Goal: Book appointment/travel/reservation

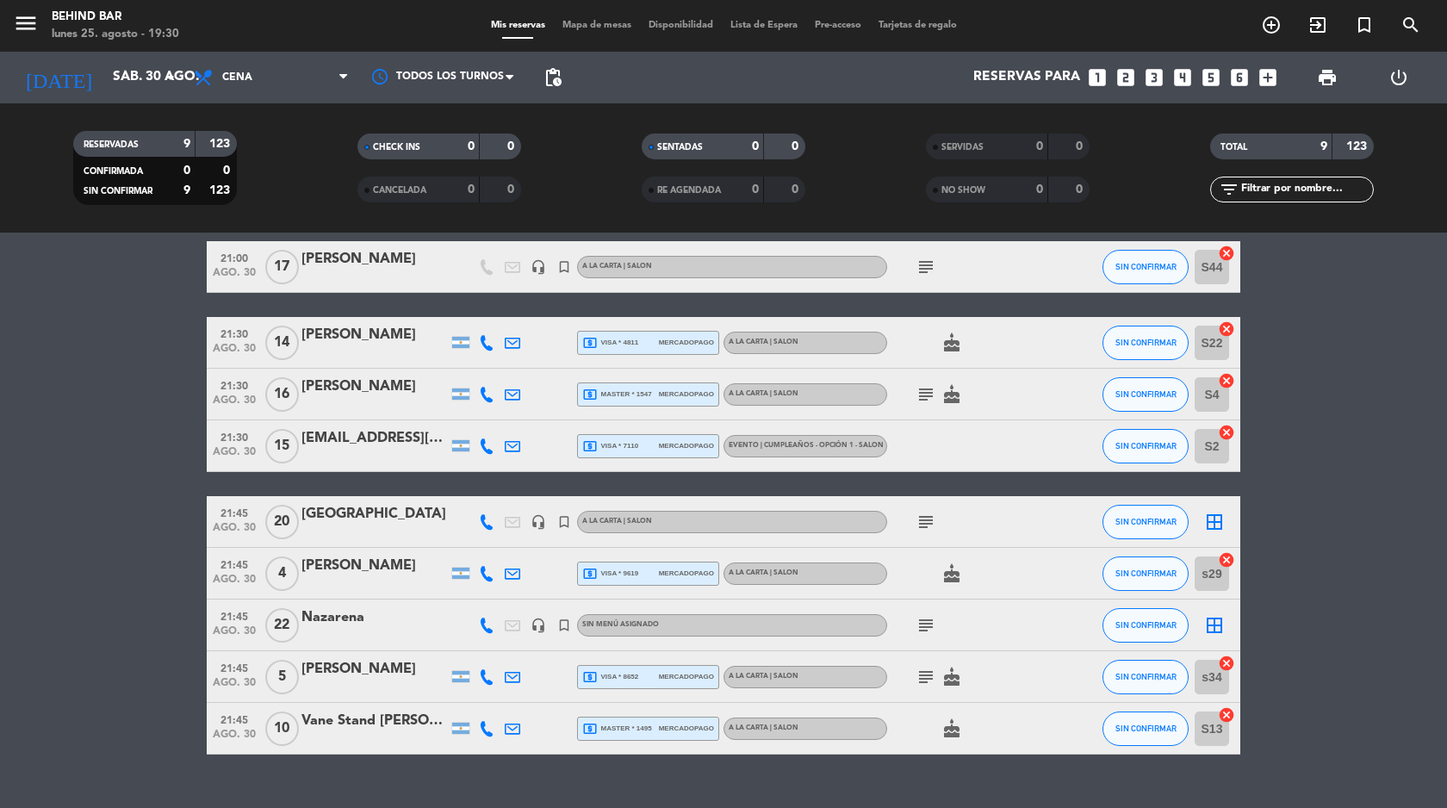
scroll to position [103, 0]
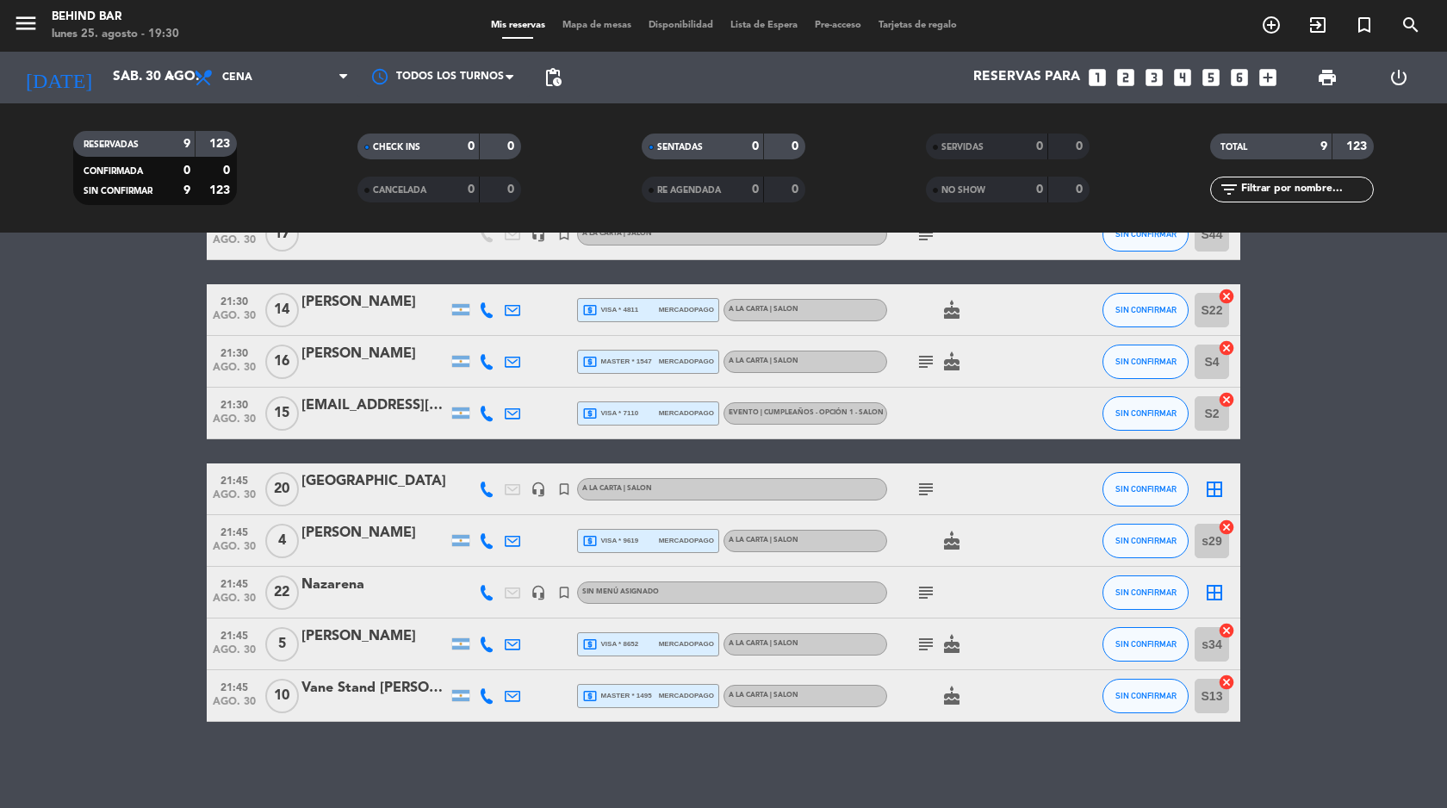
click at [364, 581] on div "Nazarena" at bounding box center [375, 585] width 146 height 22
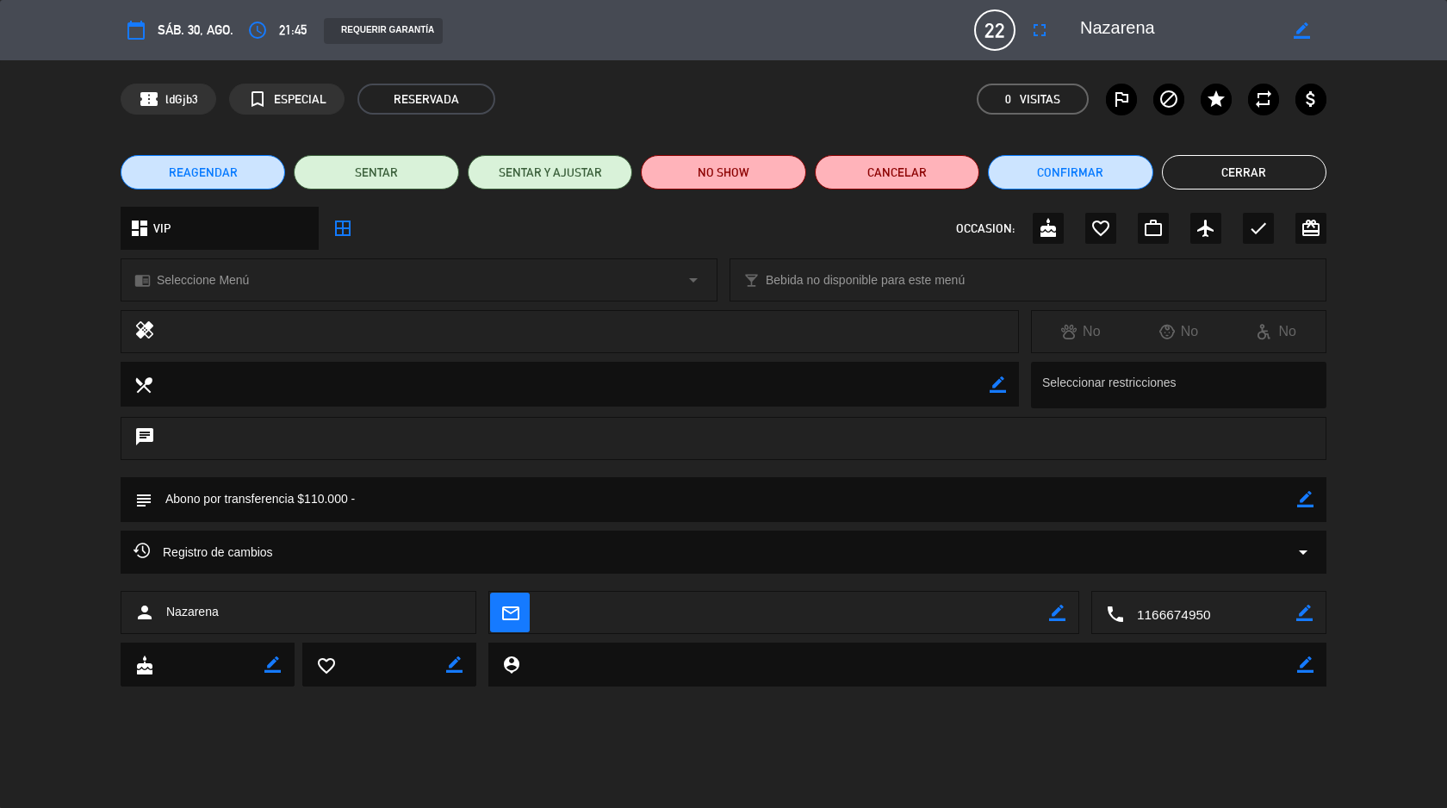
click at [184, 171] on span "REAGENDAR" at bounding box center [203, 173] width 69 height 18
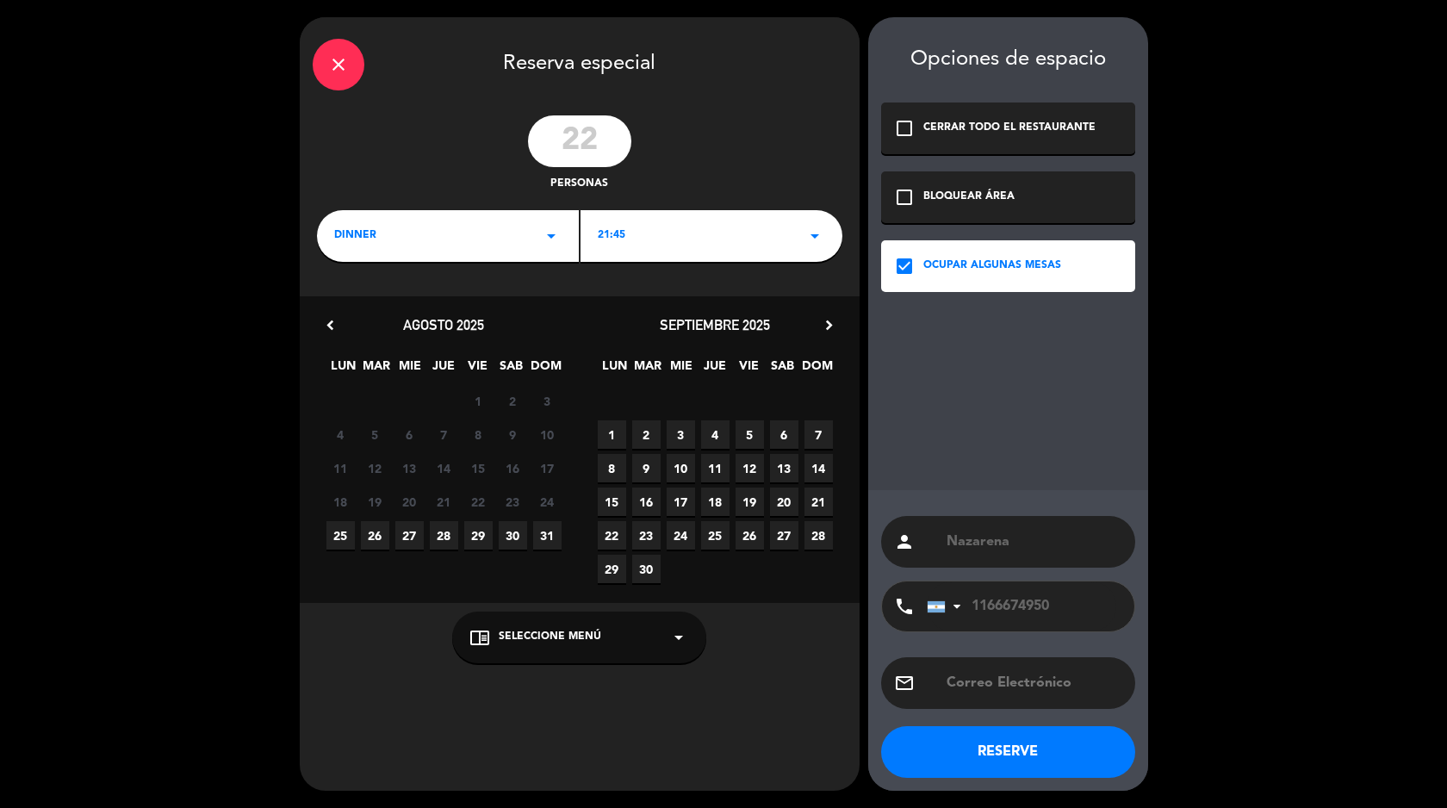
click at [786, 433] on span "6" at bounding box center [784, 434] width 28 height 28
click at [973, 753] on button "RESERVE" at bounding box center [1008, 752] width 254 height 52
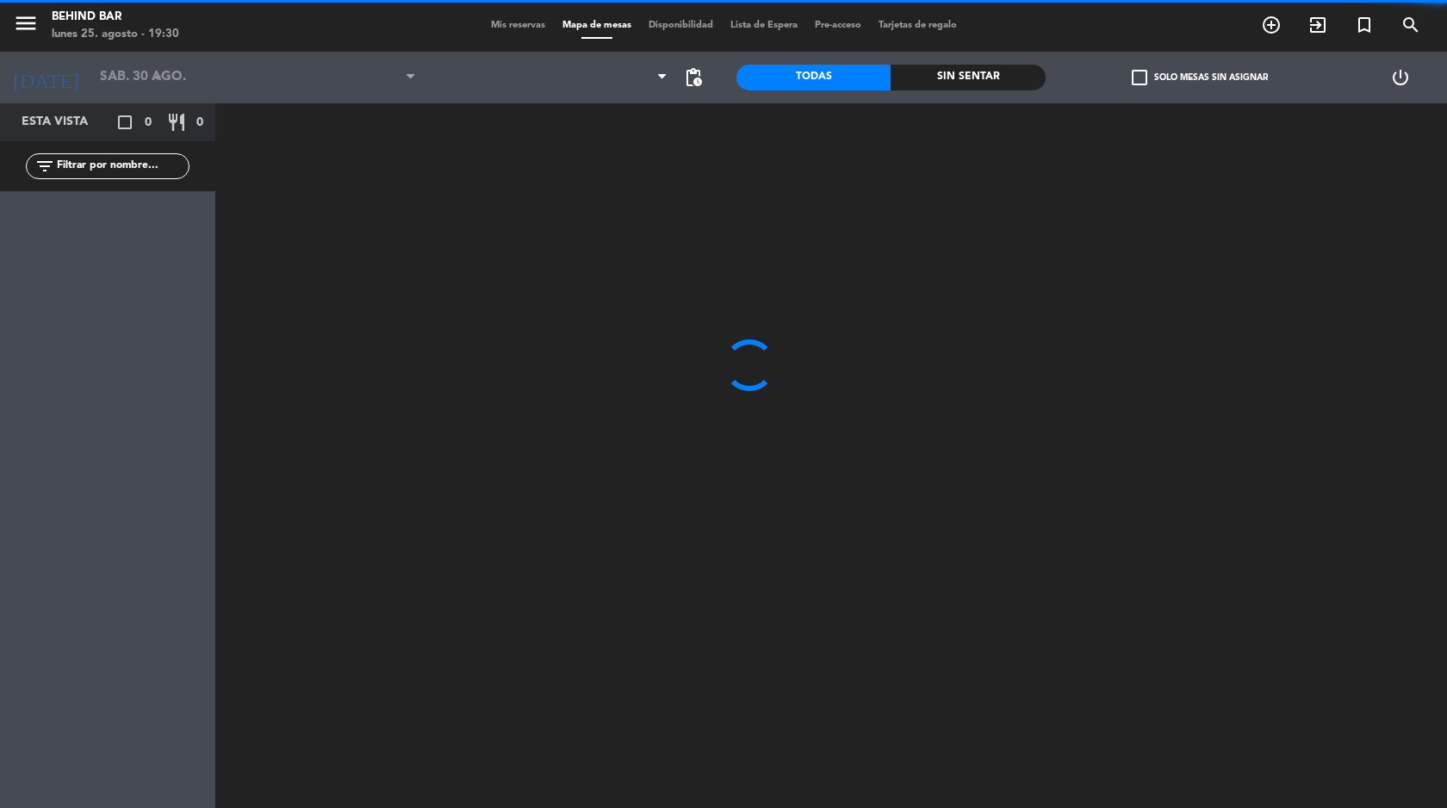
type input "sáb. [DATE]"
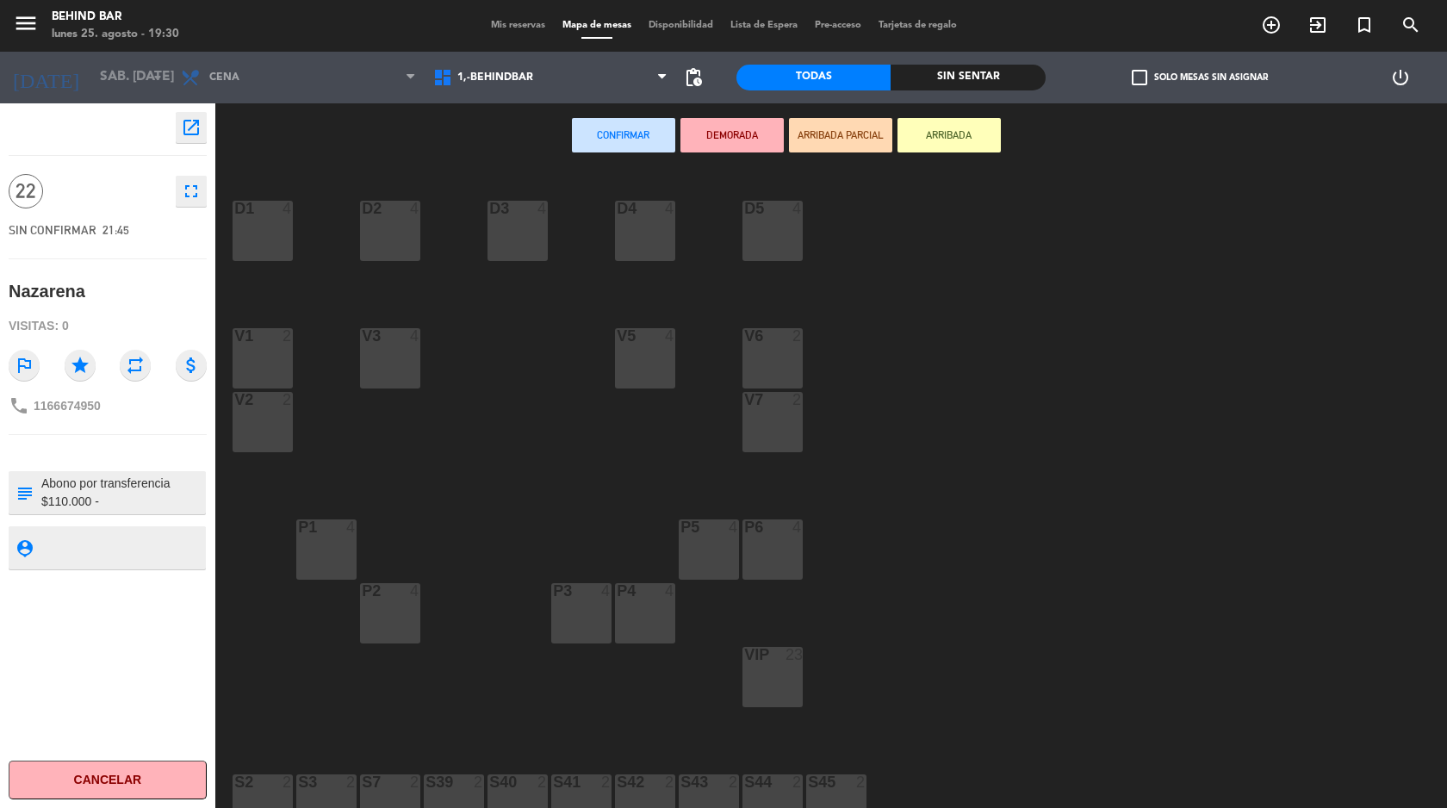
scroll to position [243, 0]
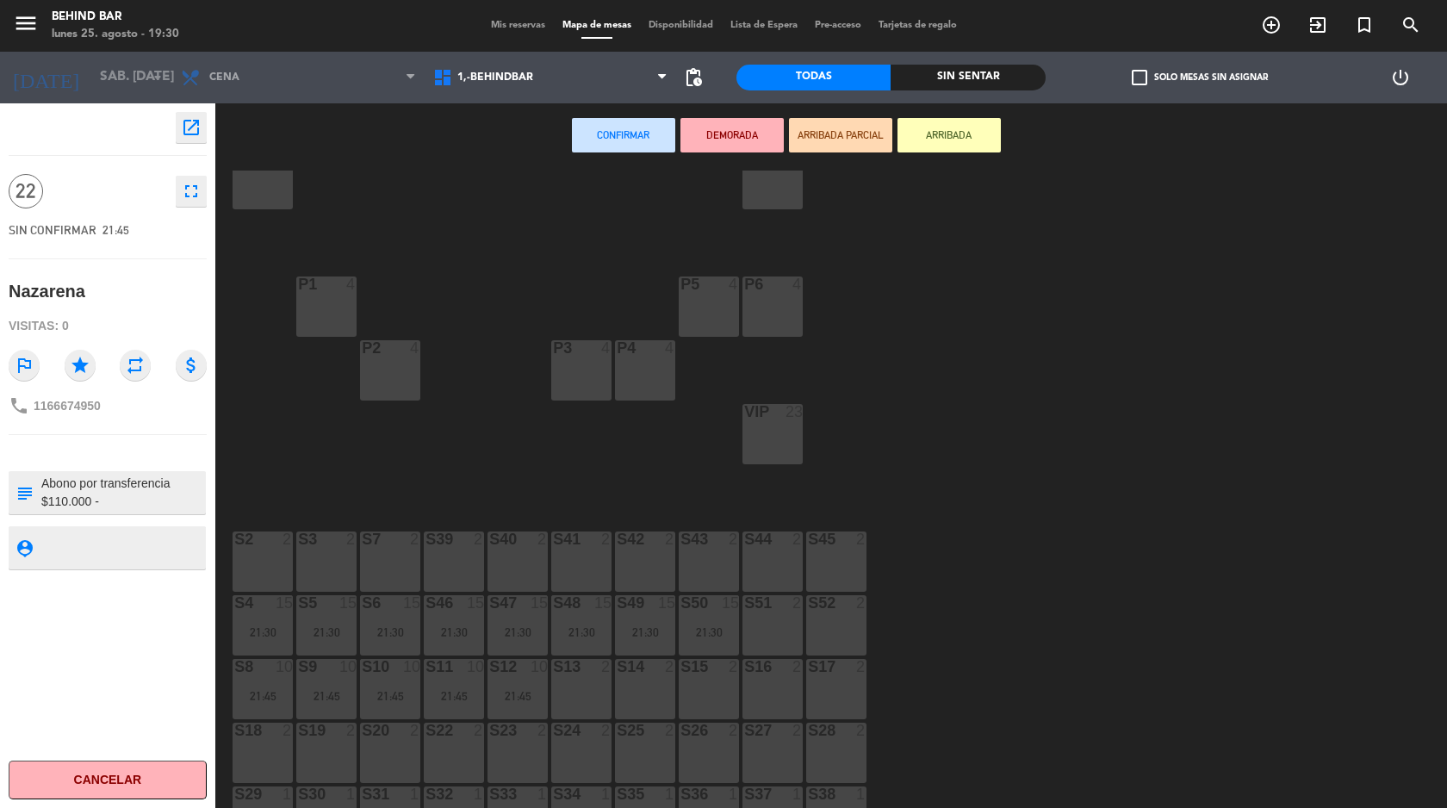
click at [686, 568] on div "S43 2" at bounding box center [709, 562] width 60 height 60
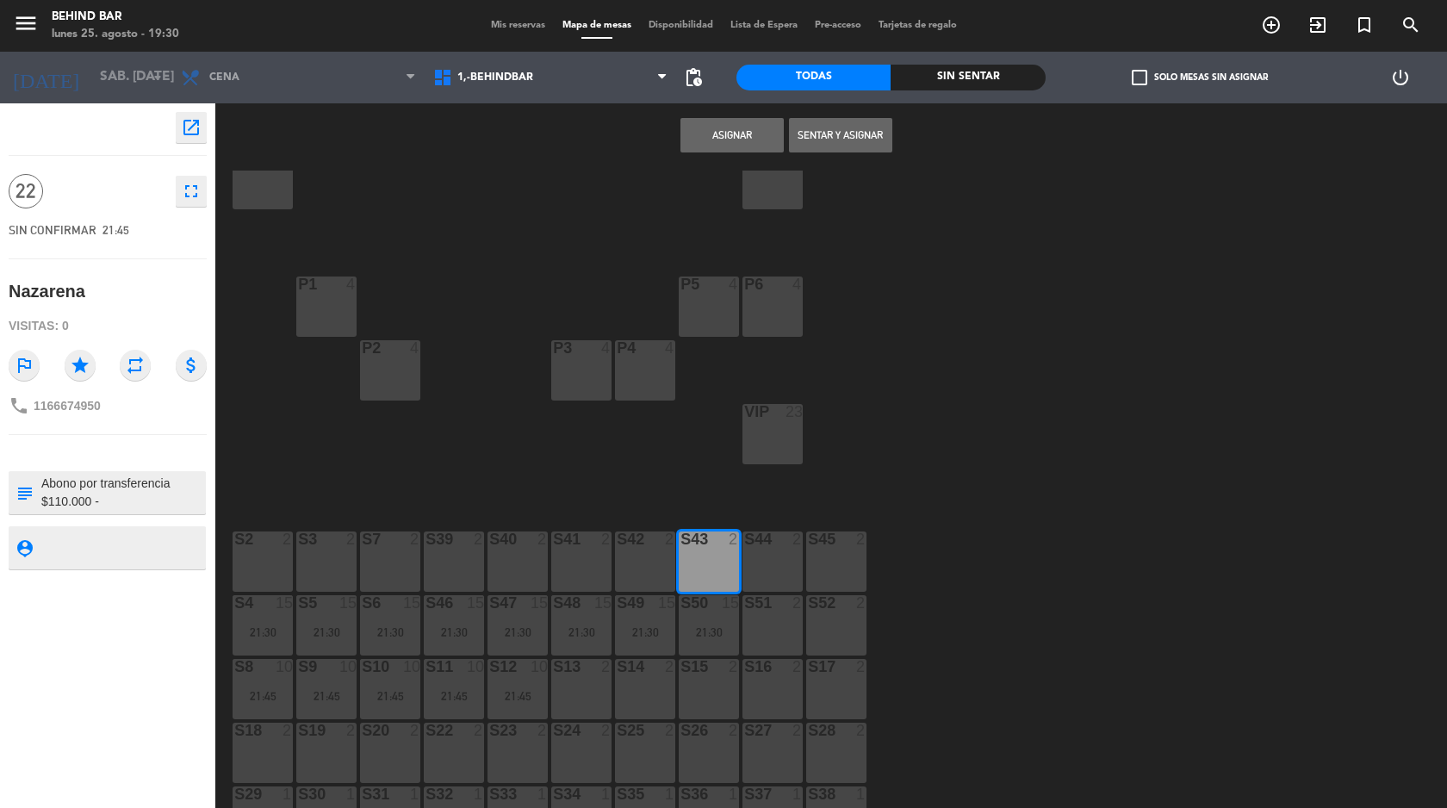
click at [710, 134] on button "Asignar" at bounding box center [732, 135] width 103 height 34
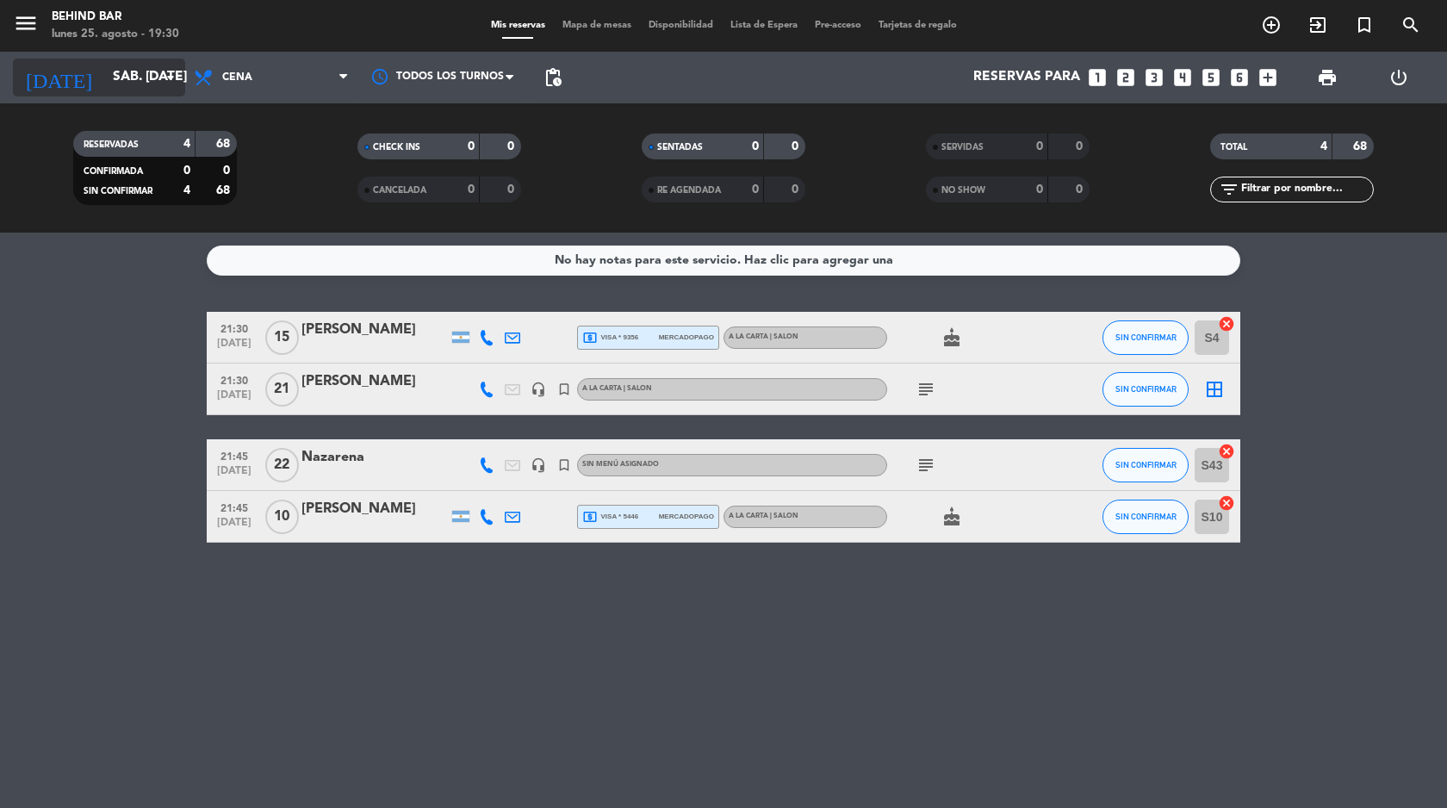
click at [104, 82] on input "sáb. [DATE]" at bounding box center [191, 77] width 174 height 33
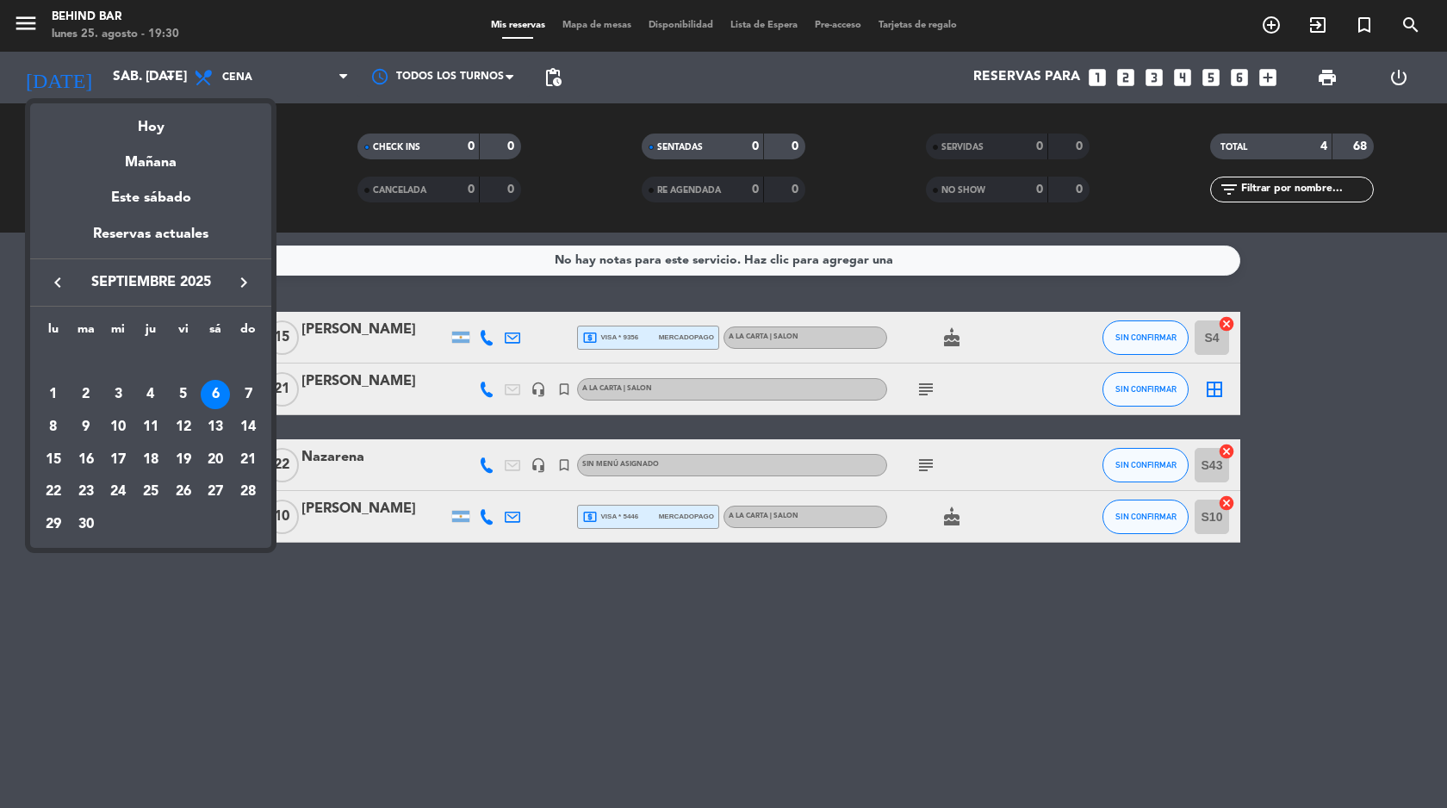
click at [62, 285] on icon "keyboard_arrow_left" at bounding box center [57, 282] width 21 height 21
click at [217, 492] on div "30" at bounding box center [215, 491] width 29 height 29
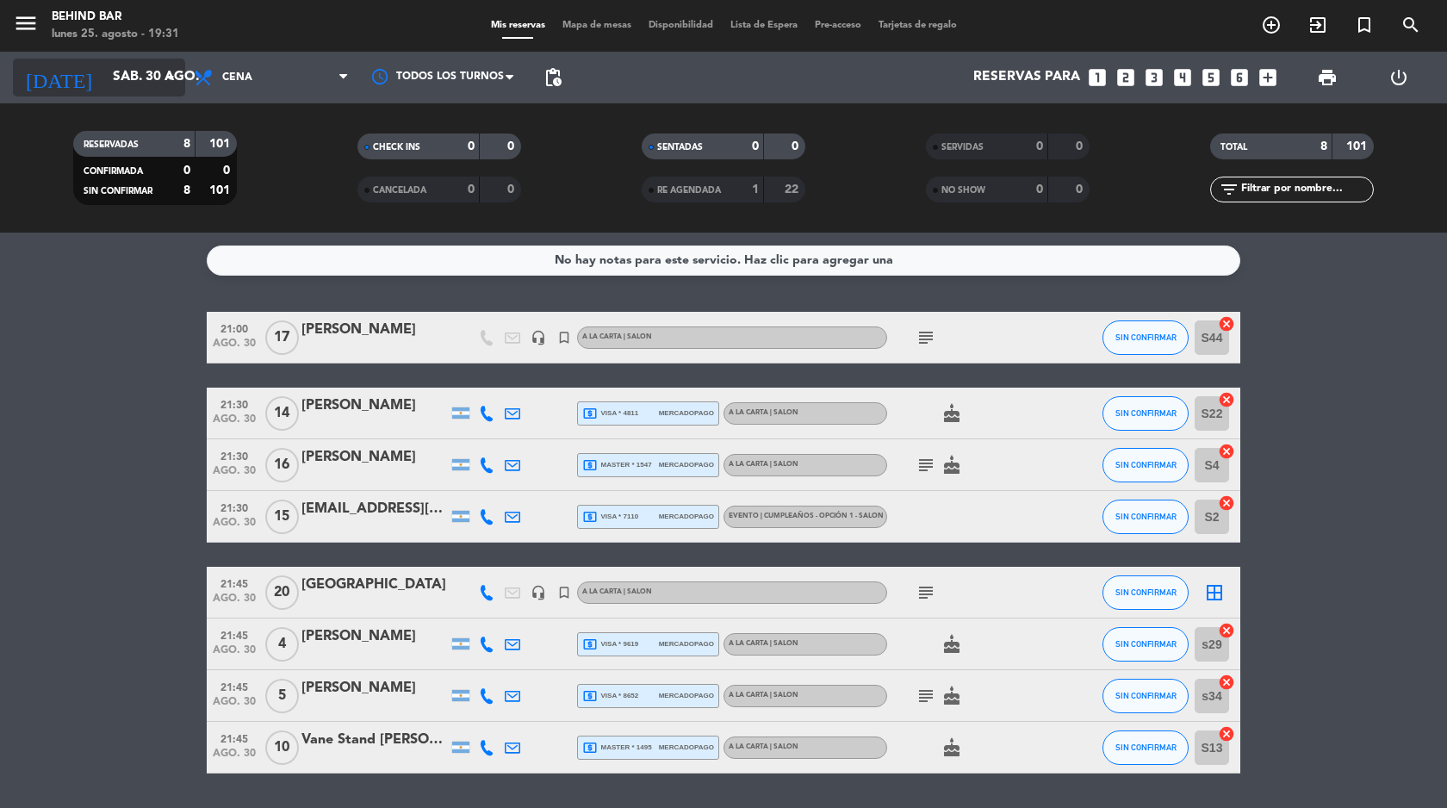
click at [131, 71] on input "sáb. 30 ago." at bounding box center [191, 77] width 174 height 33
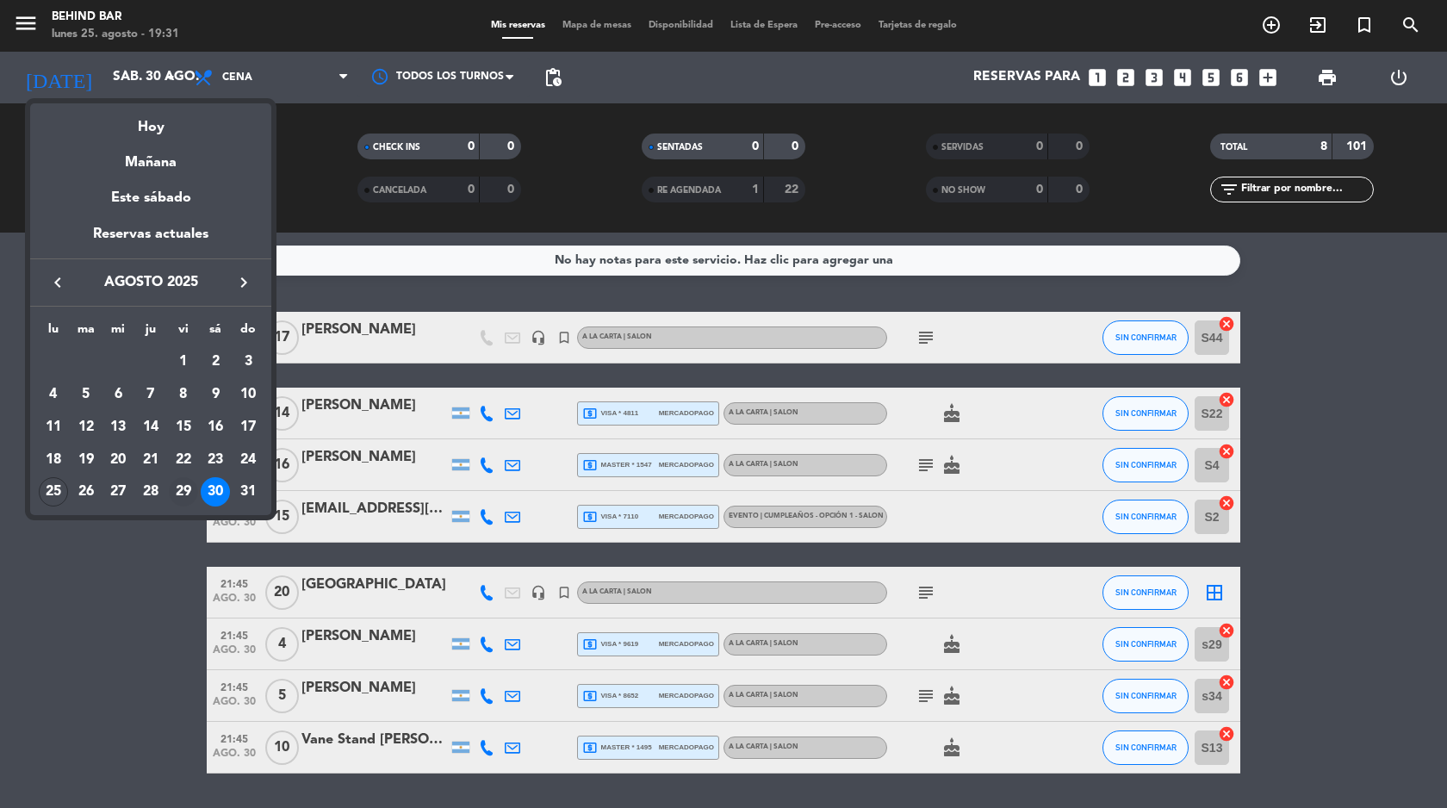
click at [183, 489] on div "29" at bounding box center [183, 491] width 29 height 29
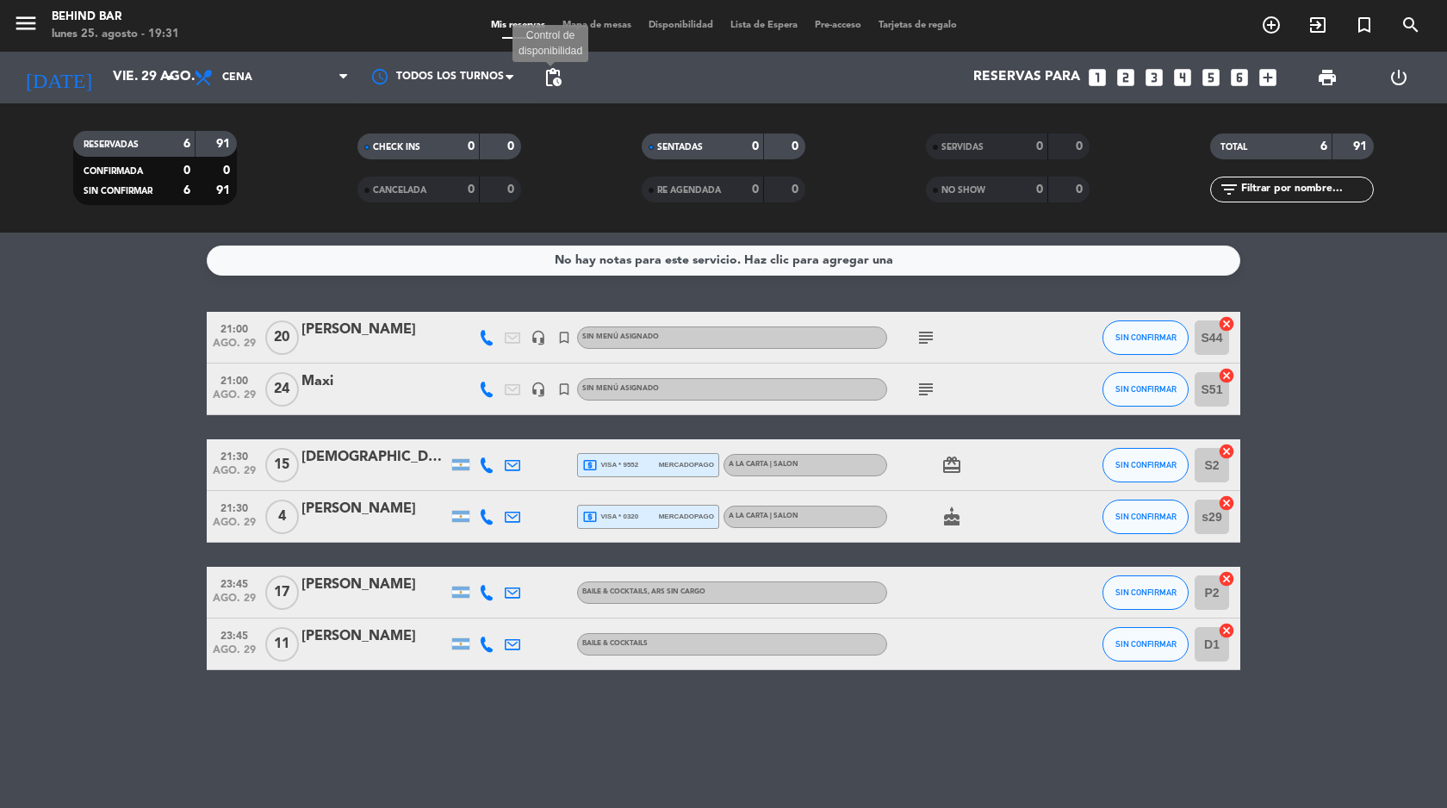
click at [559, 72] on span "pending_actions" at bounding box center [553, 77] width 21 height 21
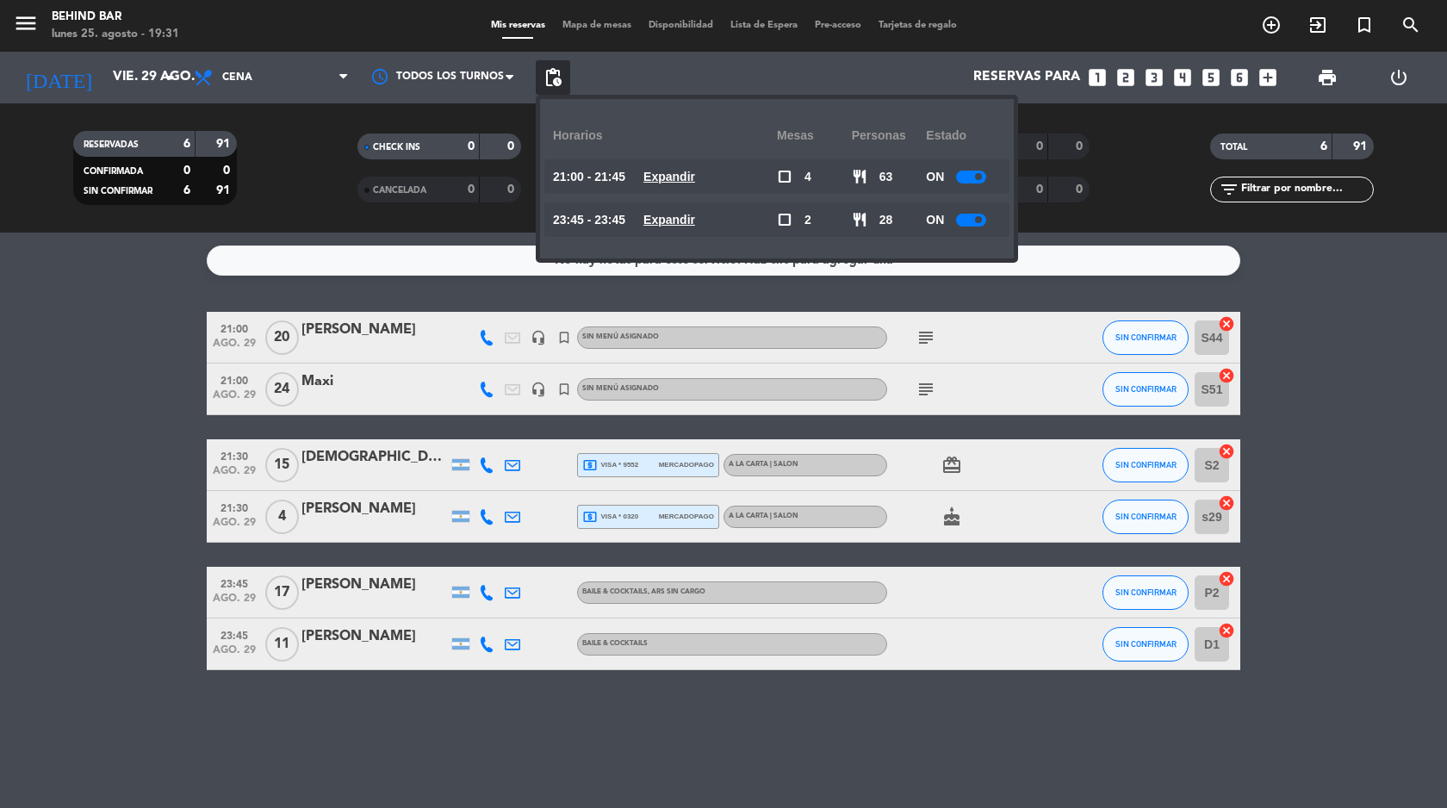
click at [559, 72] on span "pending_actions" at bounding box center [553, 77] width 21 height 21
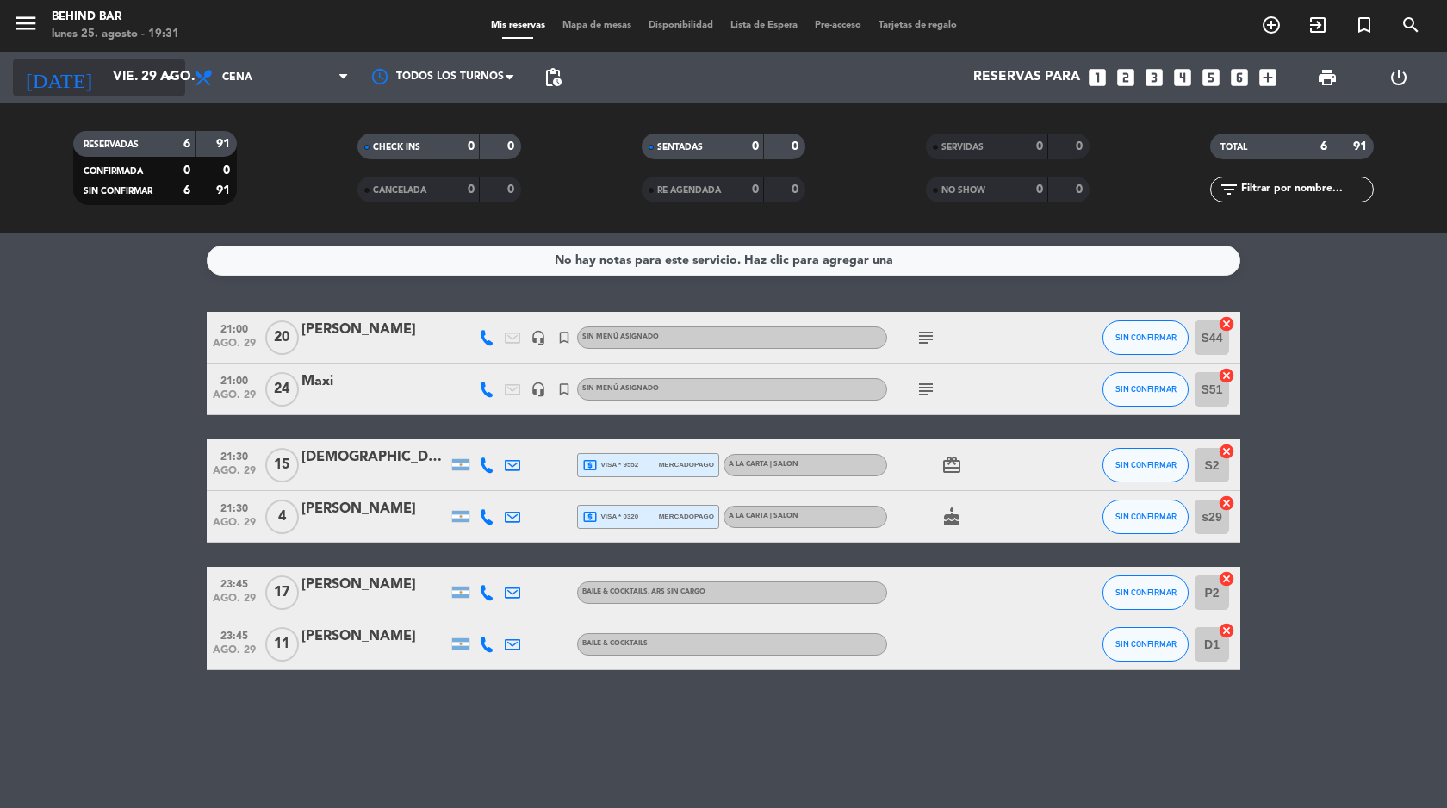
click at [157, 86] on input "vie. 29 ago." at bounding box center [191, 77] width 174 height 33
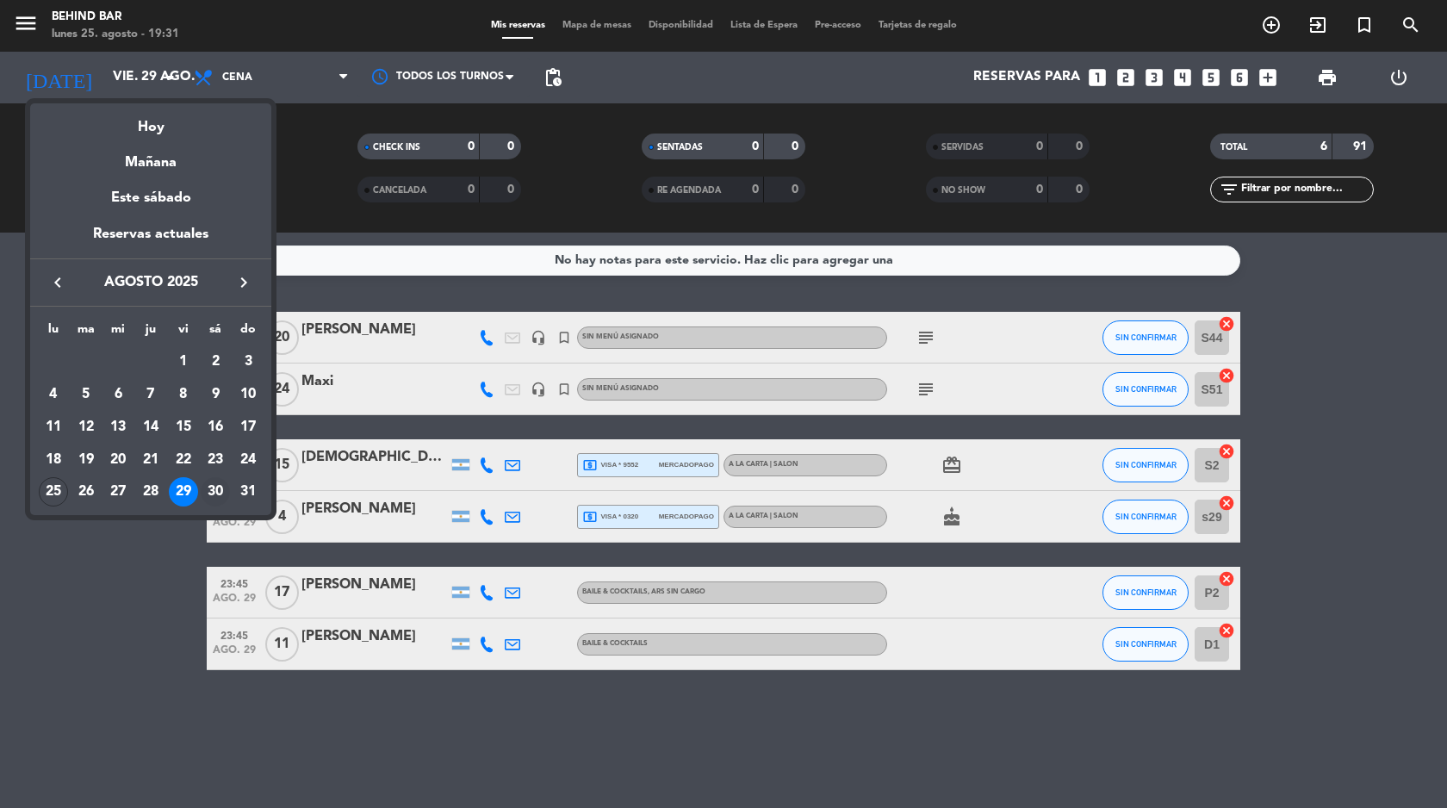
click at [220, 483] on div "30" at bounding box center [215, 491] width 29 height 29
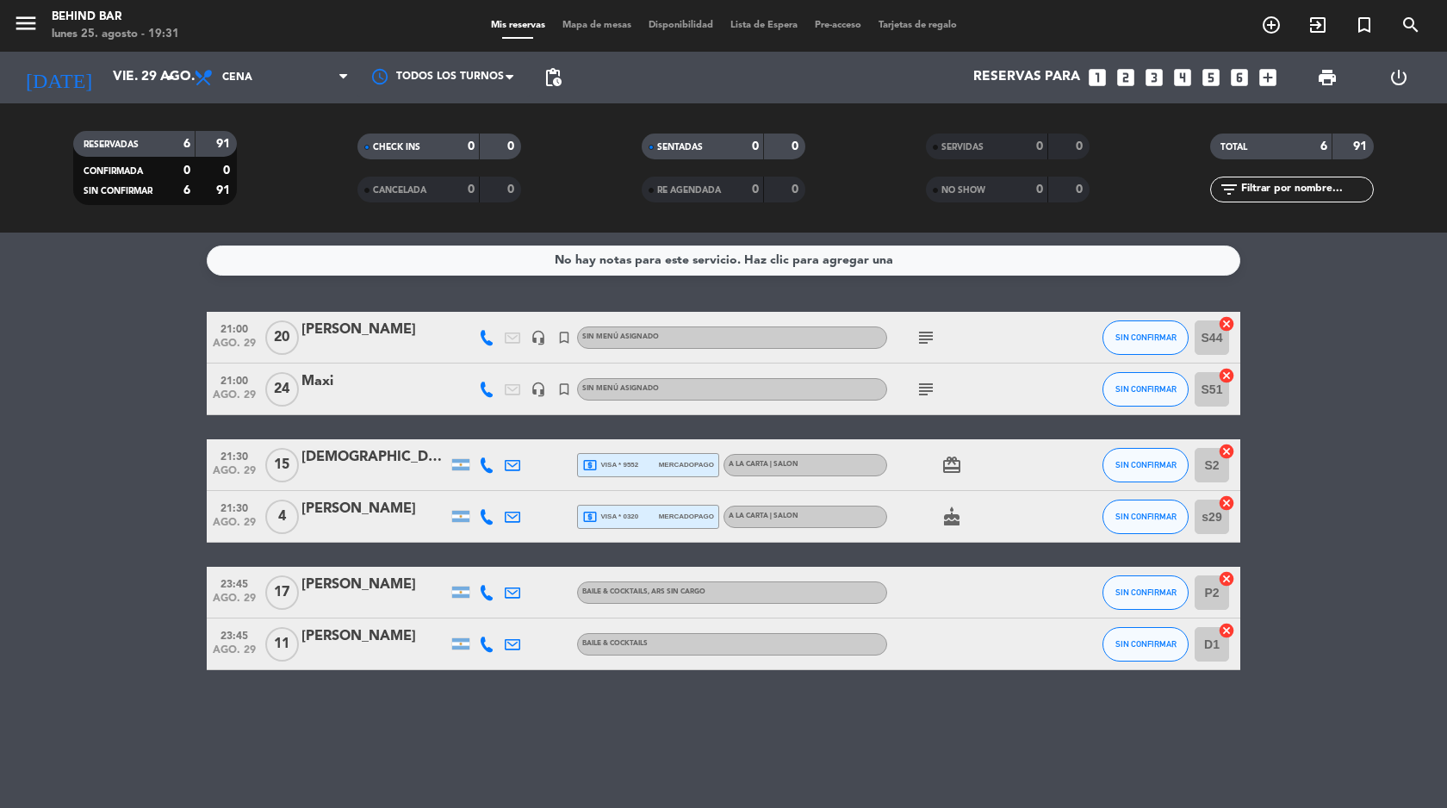
type input "sáb. 30 ago."
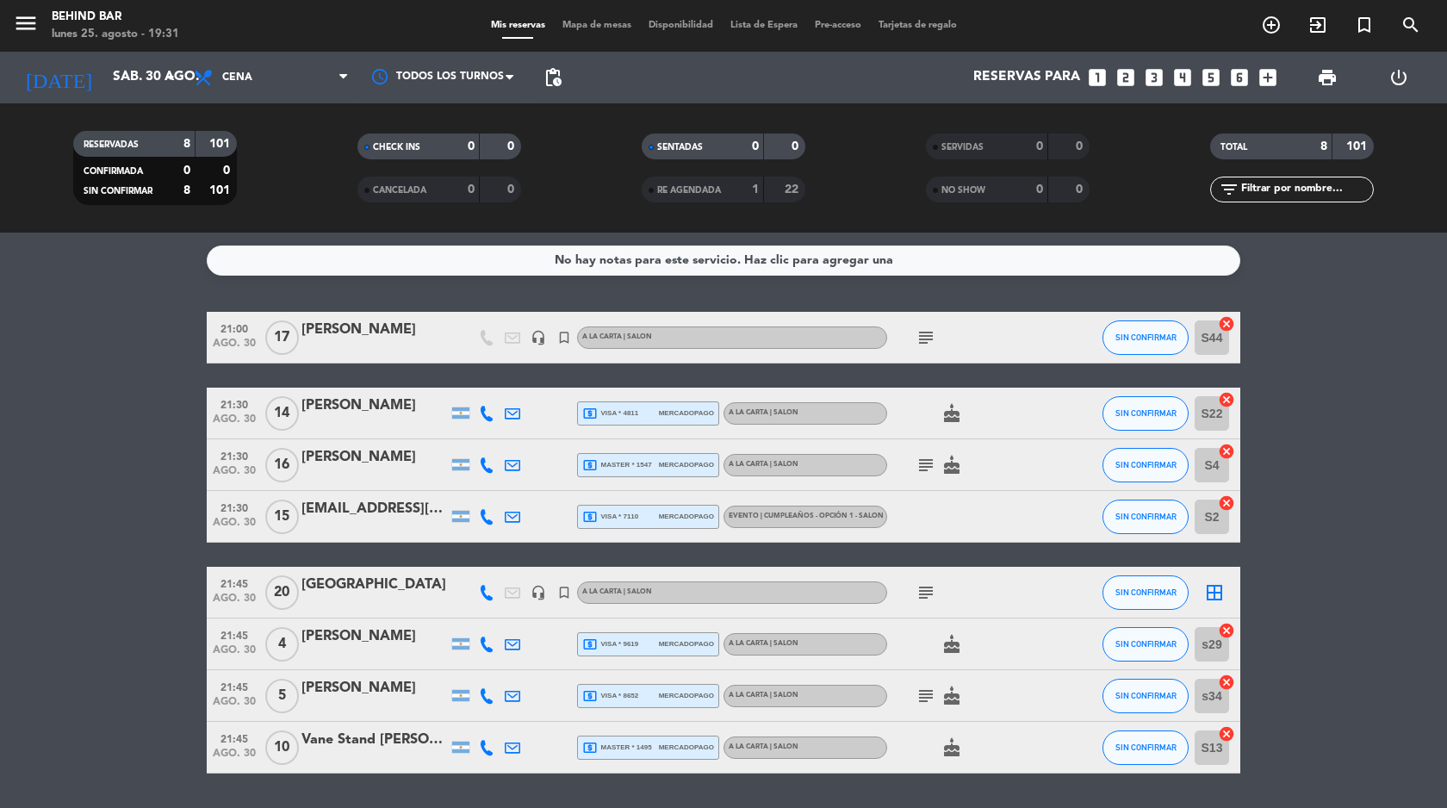
click at [316, 584] on div "[GEOGRAPHIC_DATA]" at bounding box center [375, 585] width 146 height 22
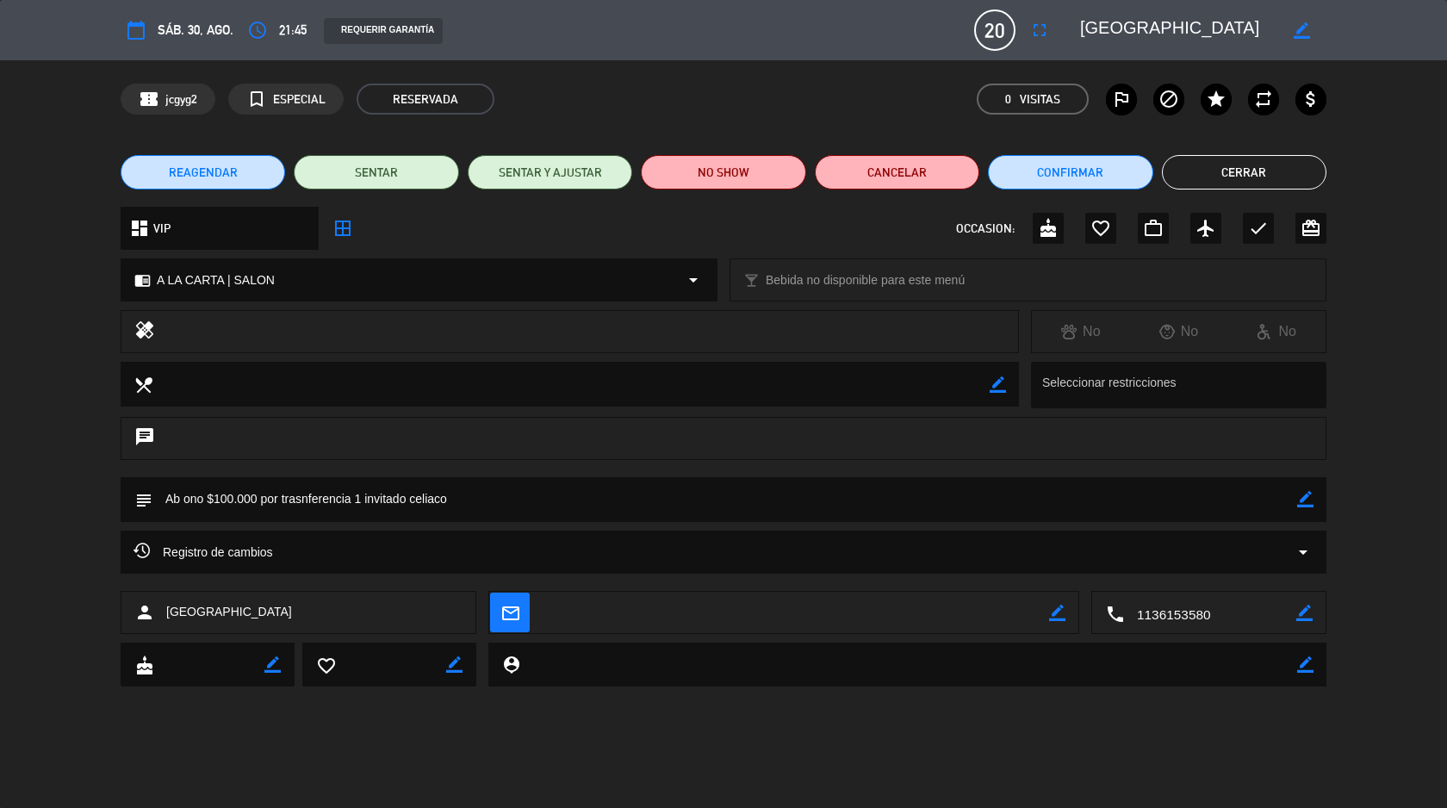
click at [1260, 179] on button "Cerrar" at bounding box center [1244, 172] width 165 height 34
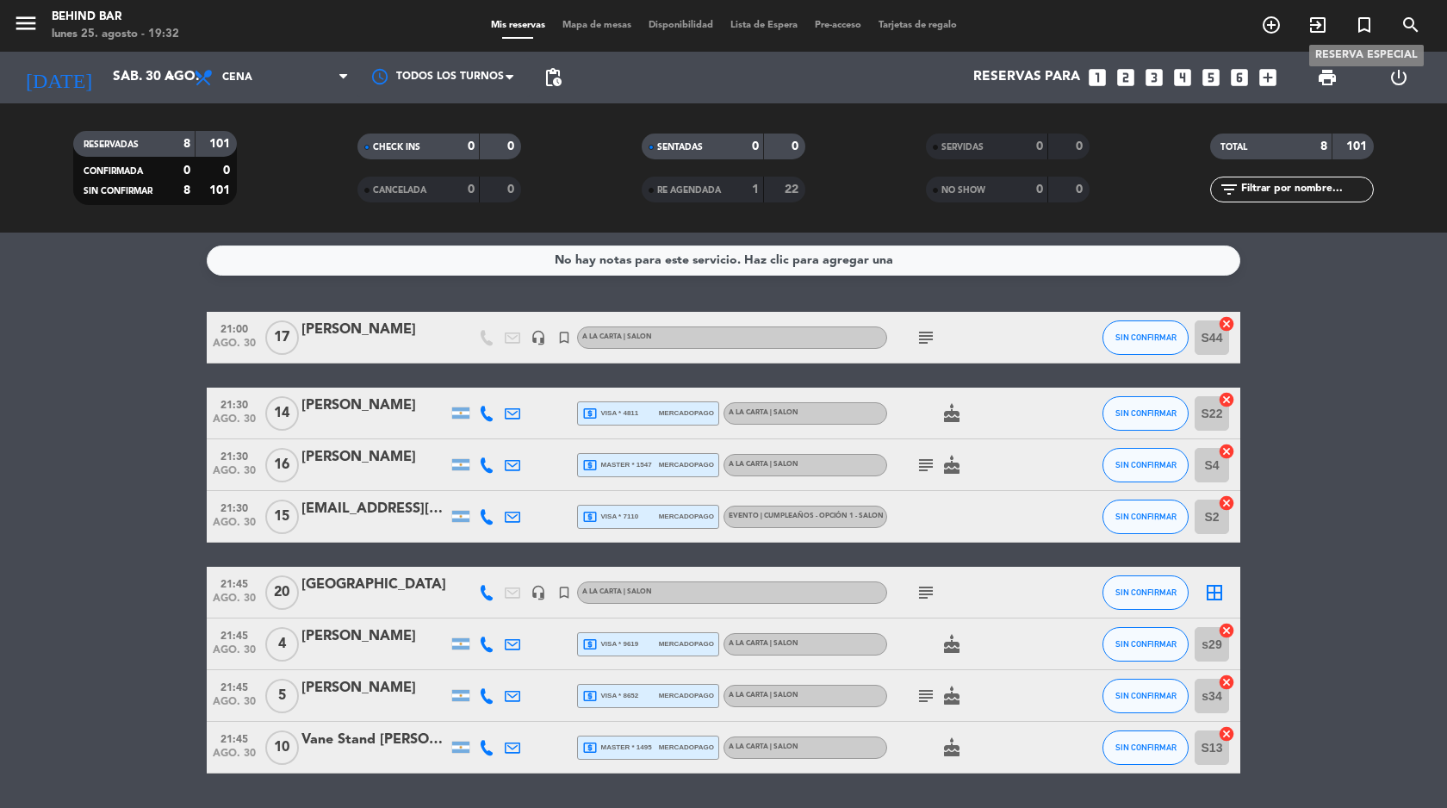
click at [1363, 28] on icon "turned_in_not" at bounding box center [1364, 25] width 21 height 21
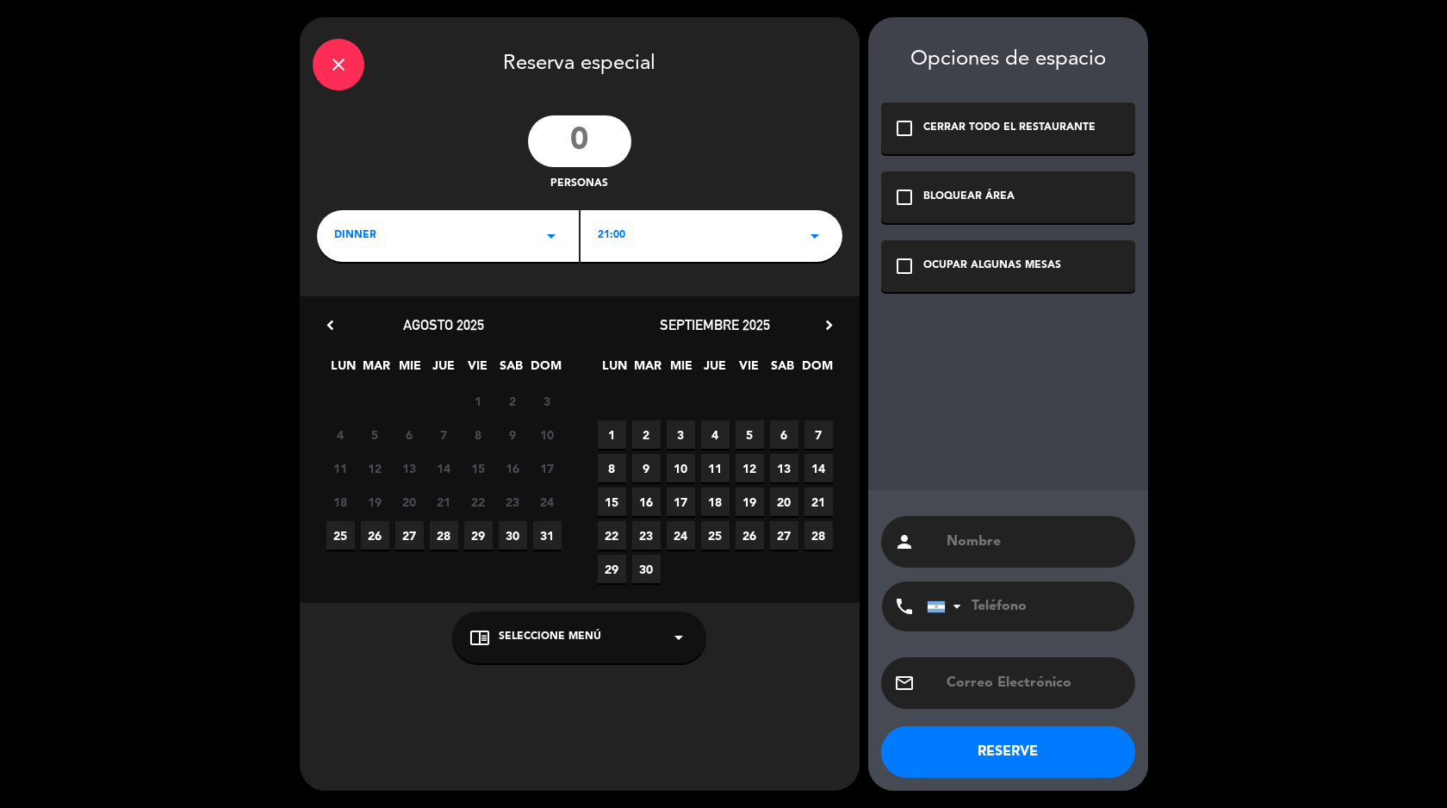
click at [581, 148] on input "number" at bounding box center [579, 141] width 103 height 52
type input "11"
click at [613, 239] on span "21:00" at bounding box center [612, 235] width 28 height 17
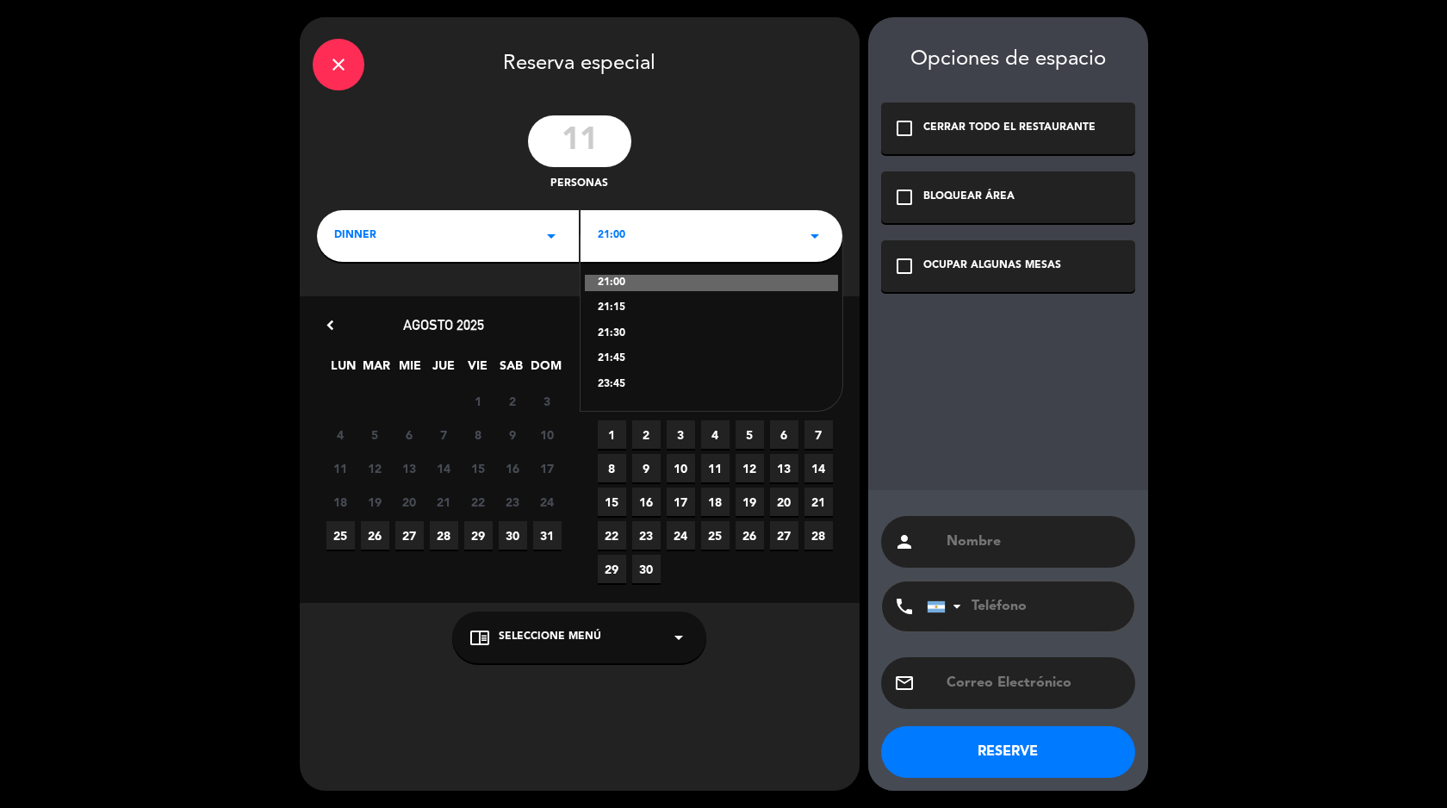
click at [608, 363] on div "21:45" at bounding box center [711, 359] width 227 height 17
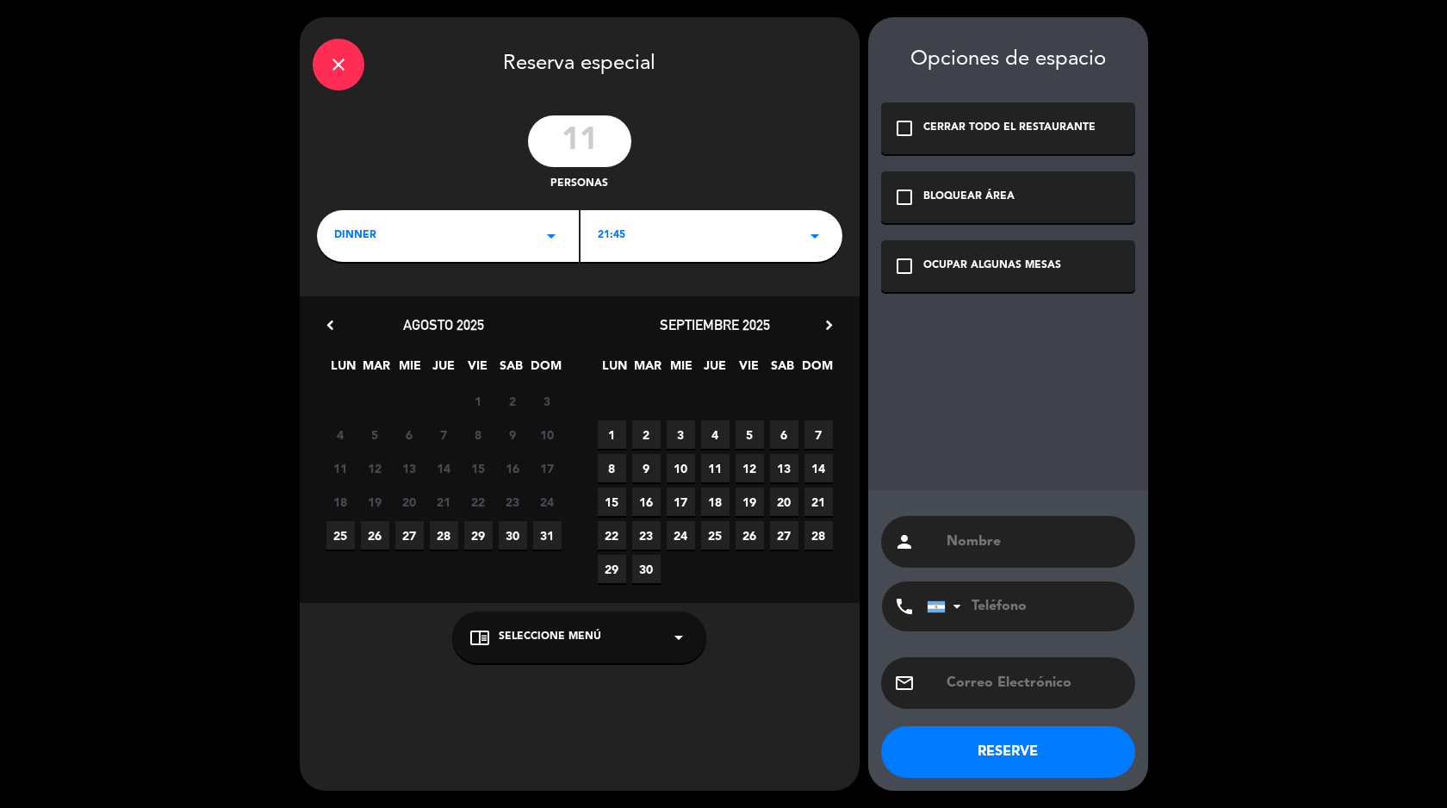
click at [611, 256] on div "21:45 arrow_drop_down" at bounding box center [712, 236] width 262 height 52
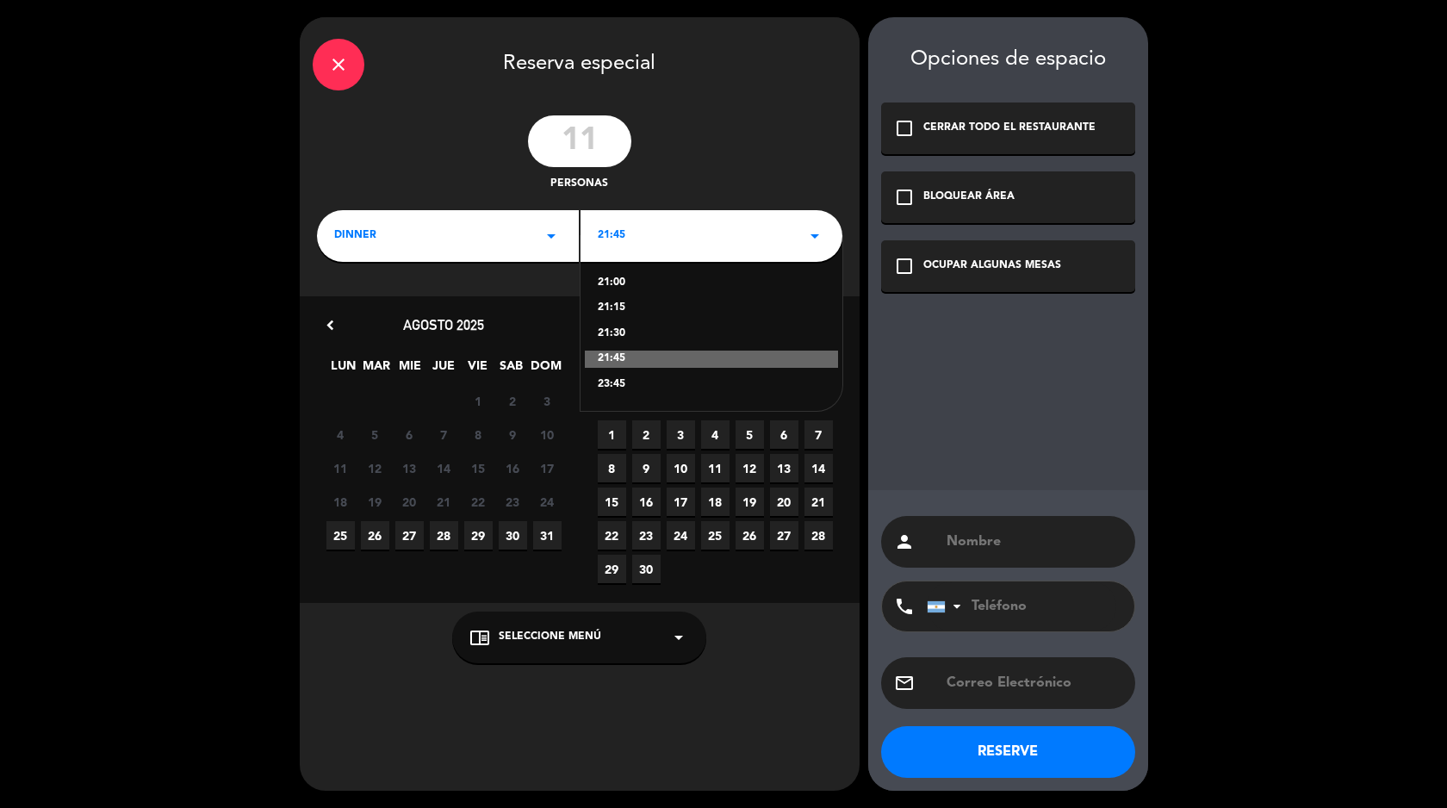
click at [608, 281] on div "21:00" at bounding box center [711, 283] width 227 height 17
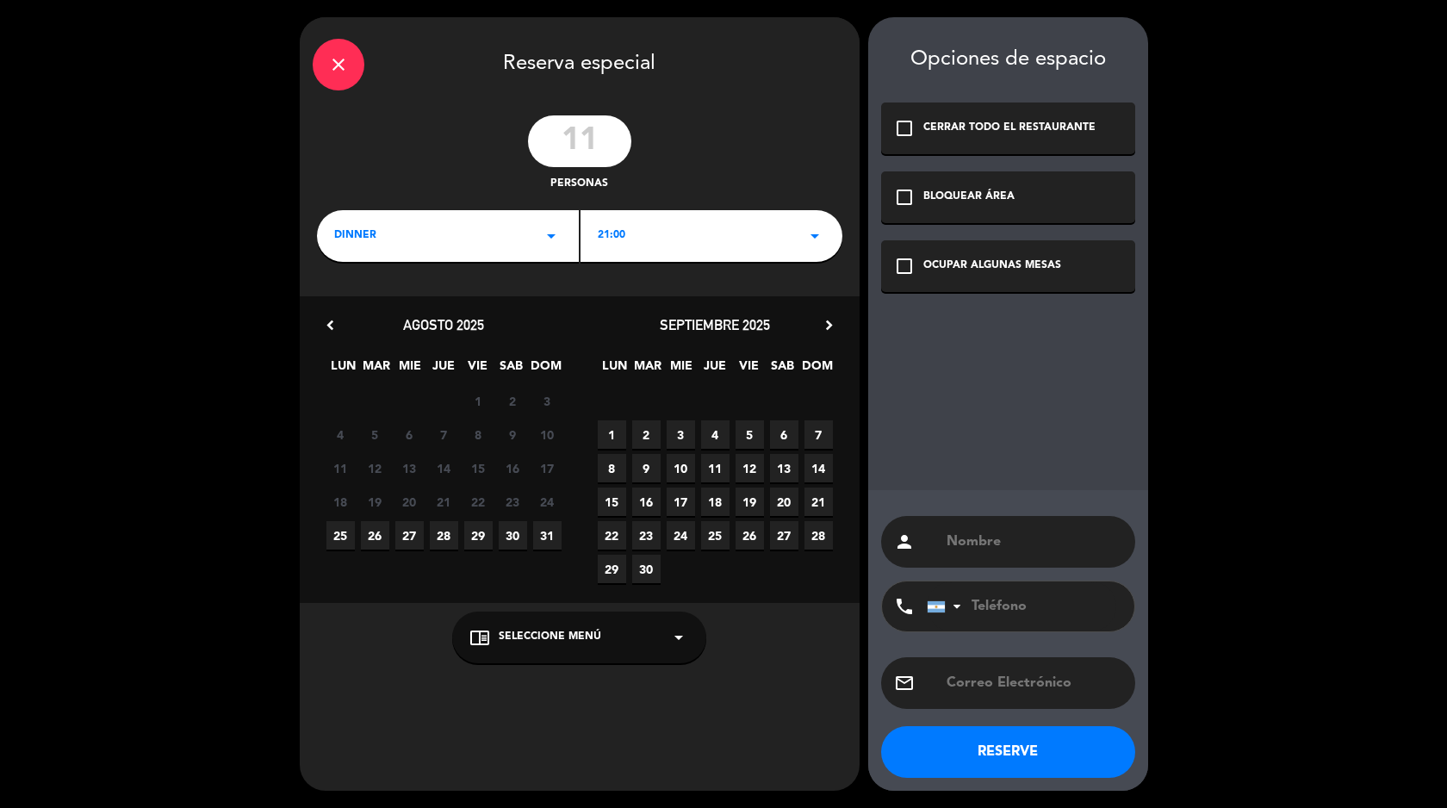
click at [477, 532] on span "29" at bounding box center [478, 535] width 28 height 28
click at [1060, 534] on input "text" at bounding box center [1033, 542] width 177 height 24
type input "}"
type input "[PERSON_NAME]"
click at [1009, 768] on button "RESERVE" at bounding box center [1008, 752] width 254 height 52
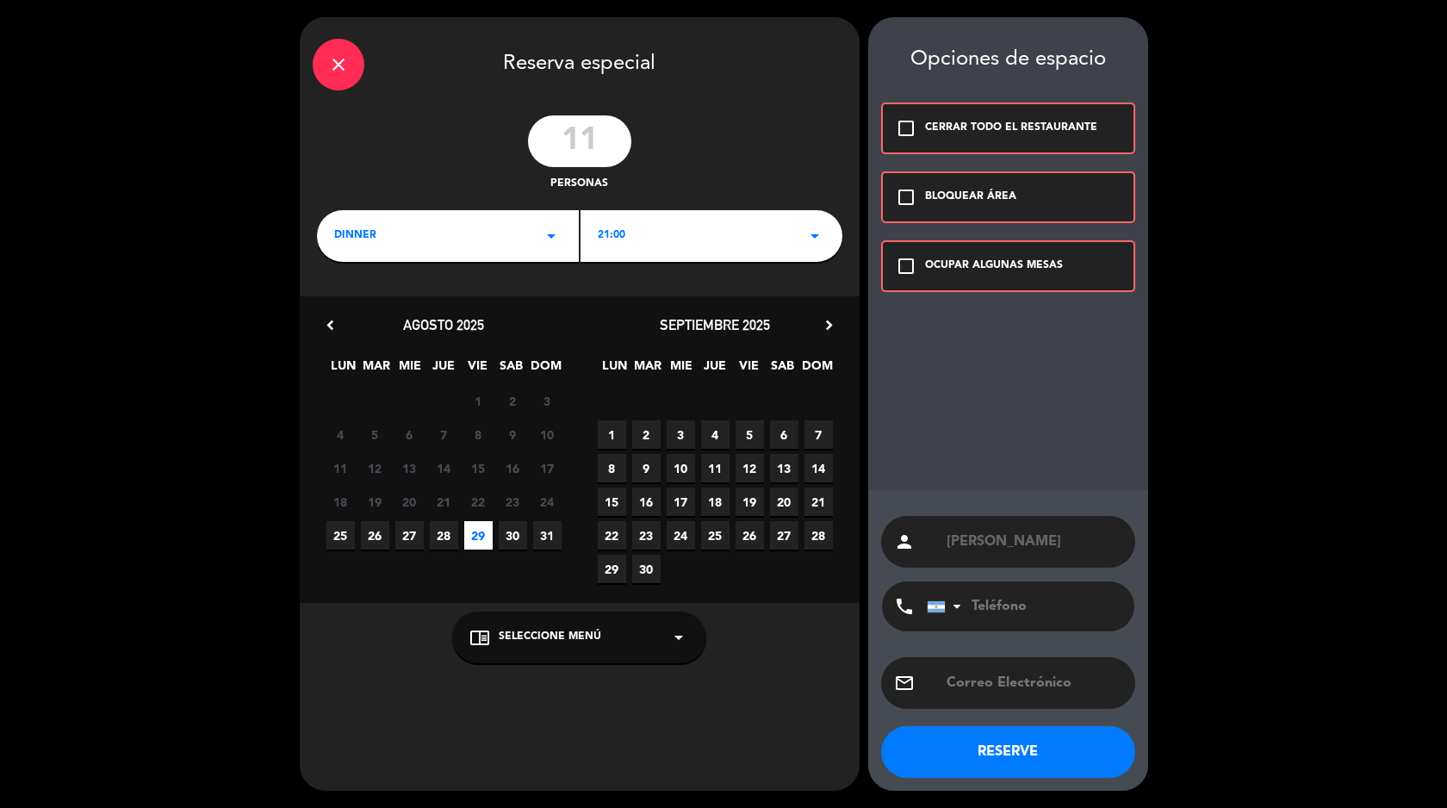
click at [976, 266] on div "OCUPAR ALGUNAS MESAS" at bounding box center [994, 266] width 138 height 17
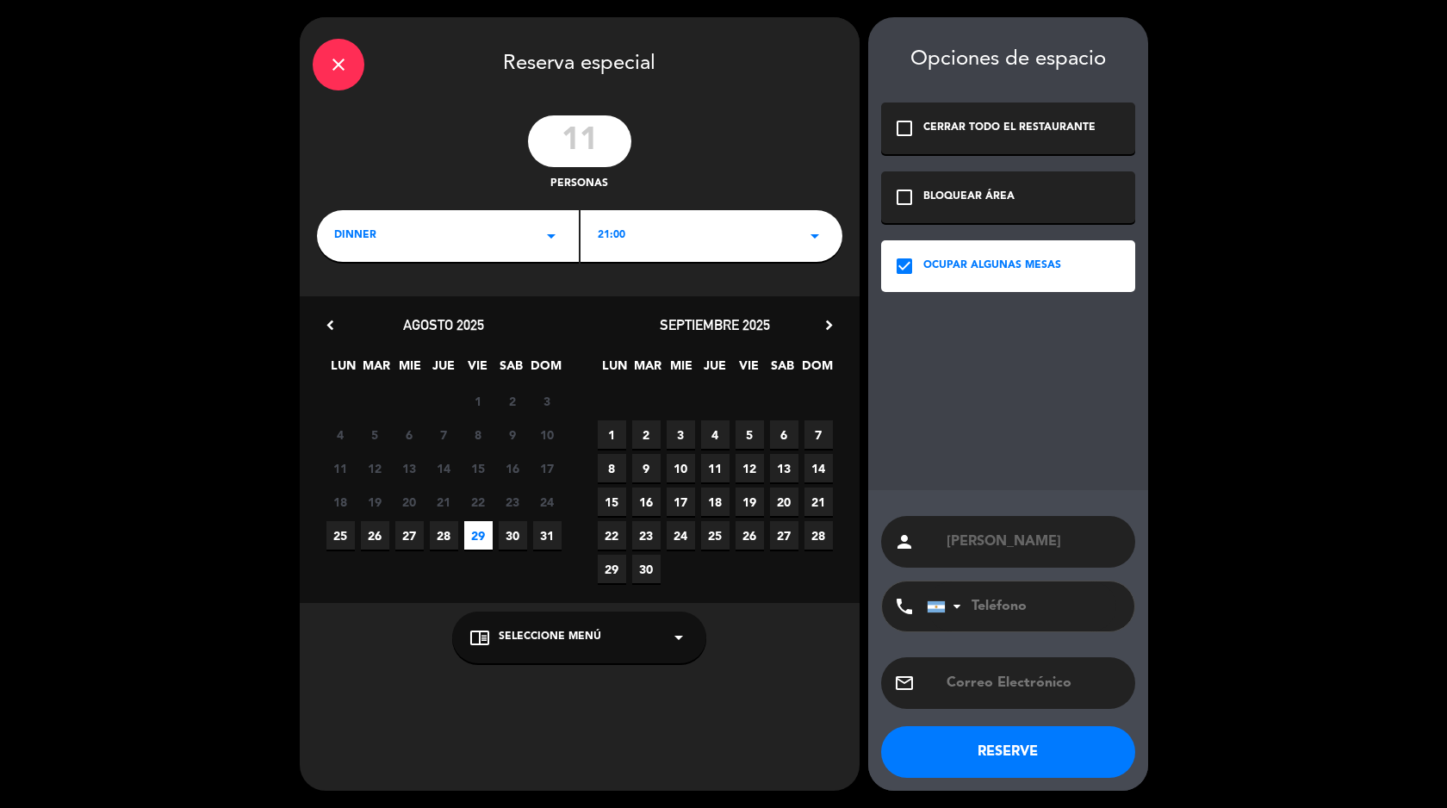
click at [970, 755] on button "RESERVE" at bounding box center [1008, 752] width 254 height 52
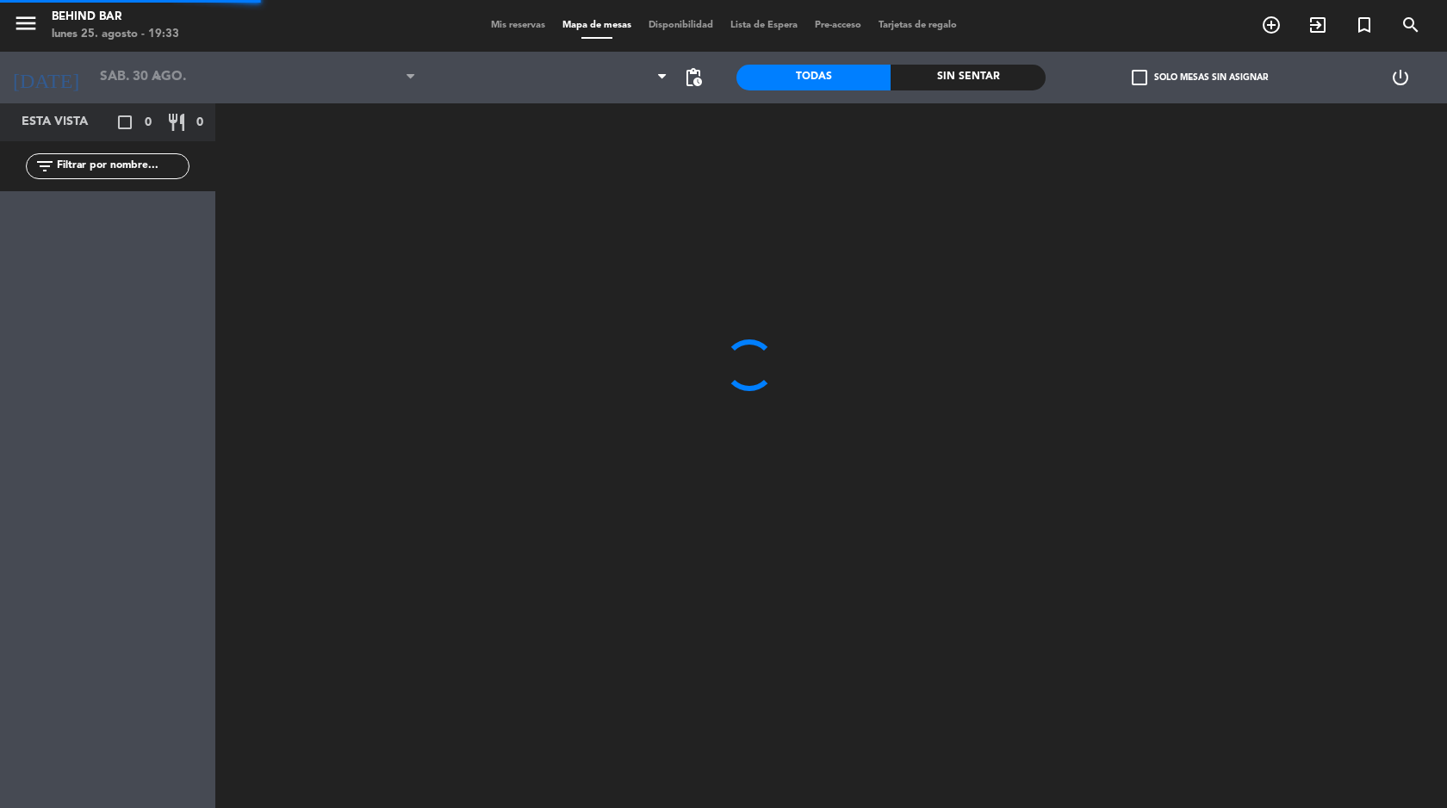
type input "vie. 29 ago."
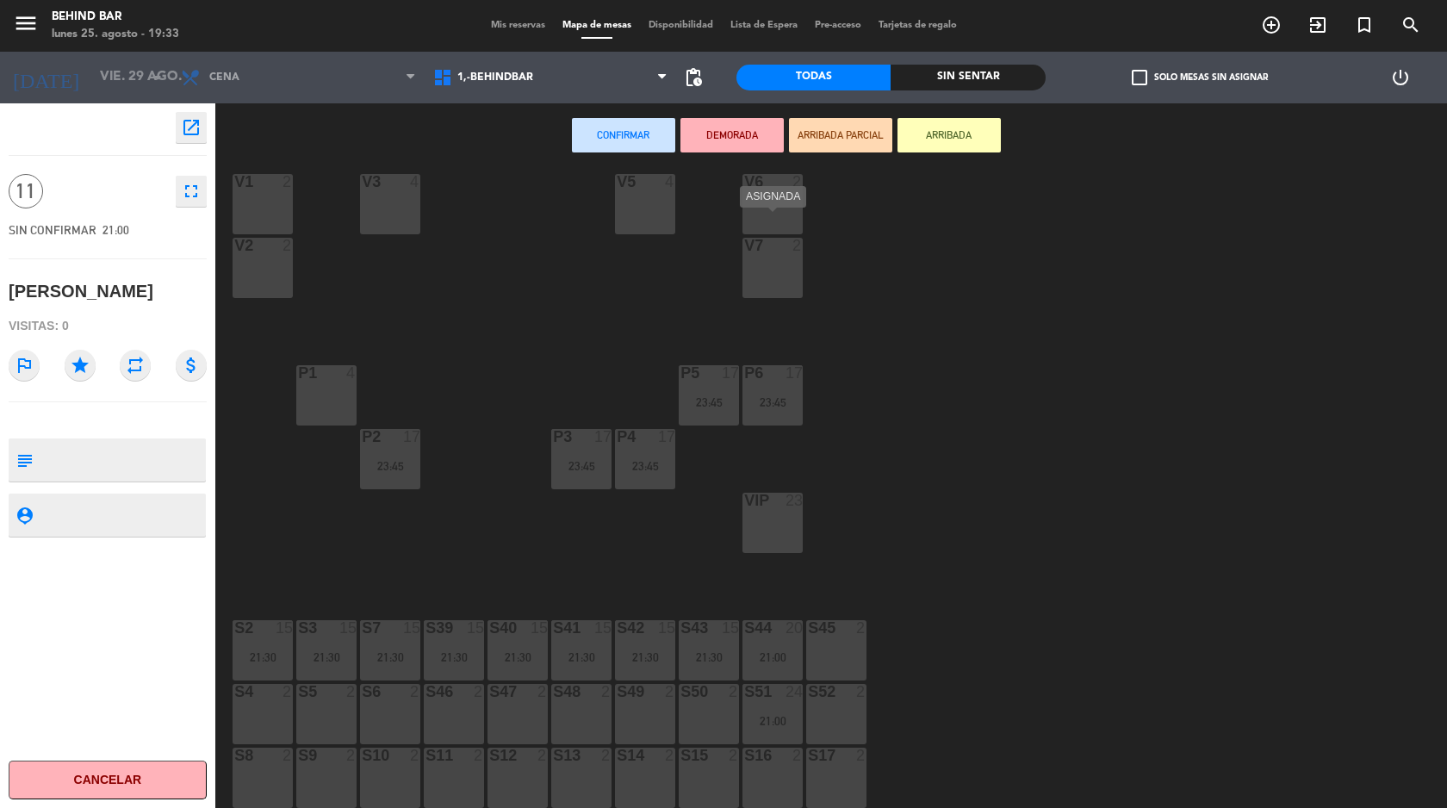
scroll to position [407, 0]
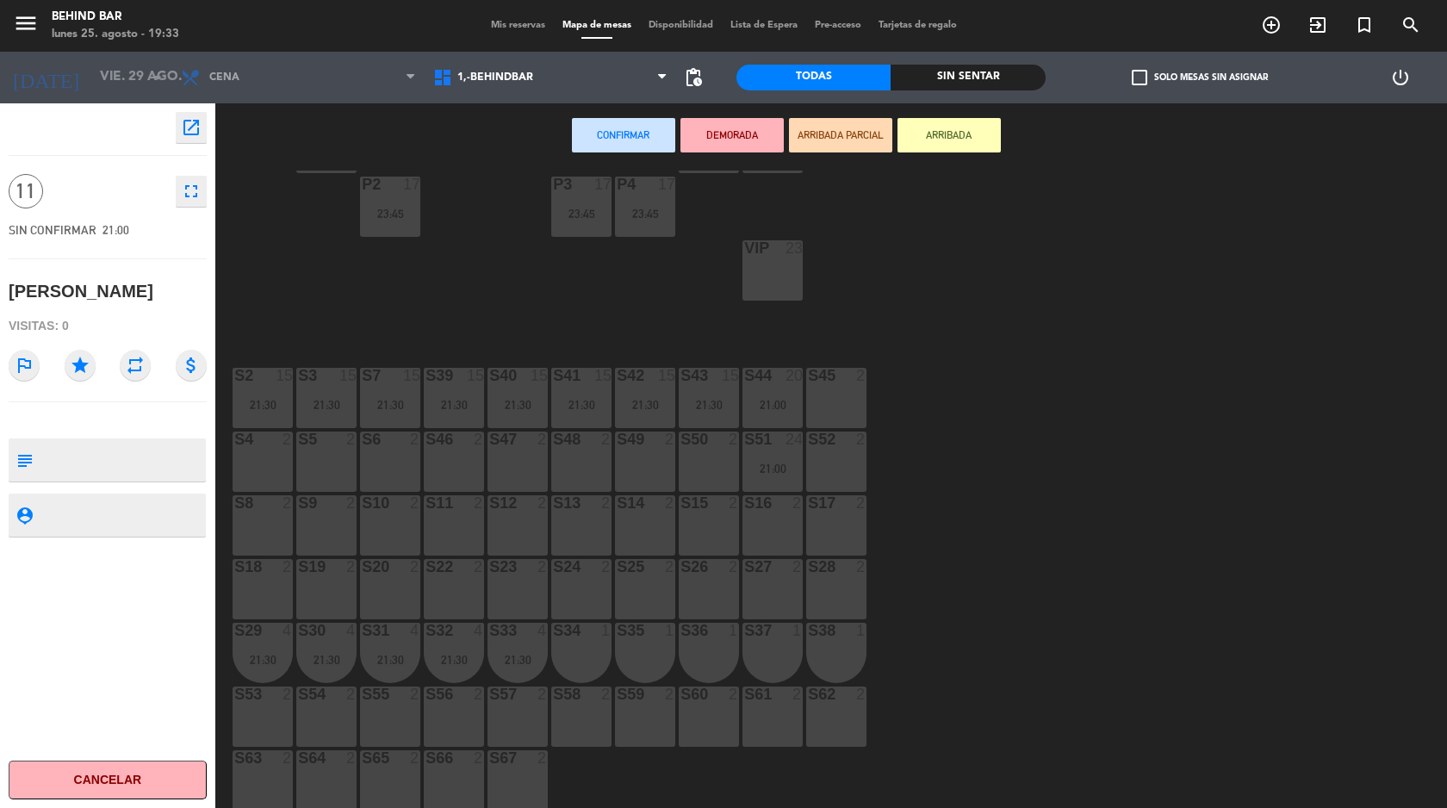
click at [699, 466] on div "S50 2" at bounding box center [709, 462] width 60 height 60
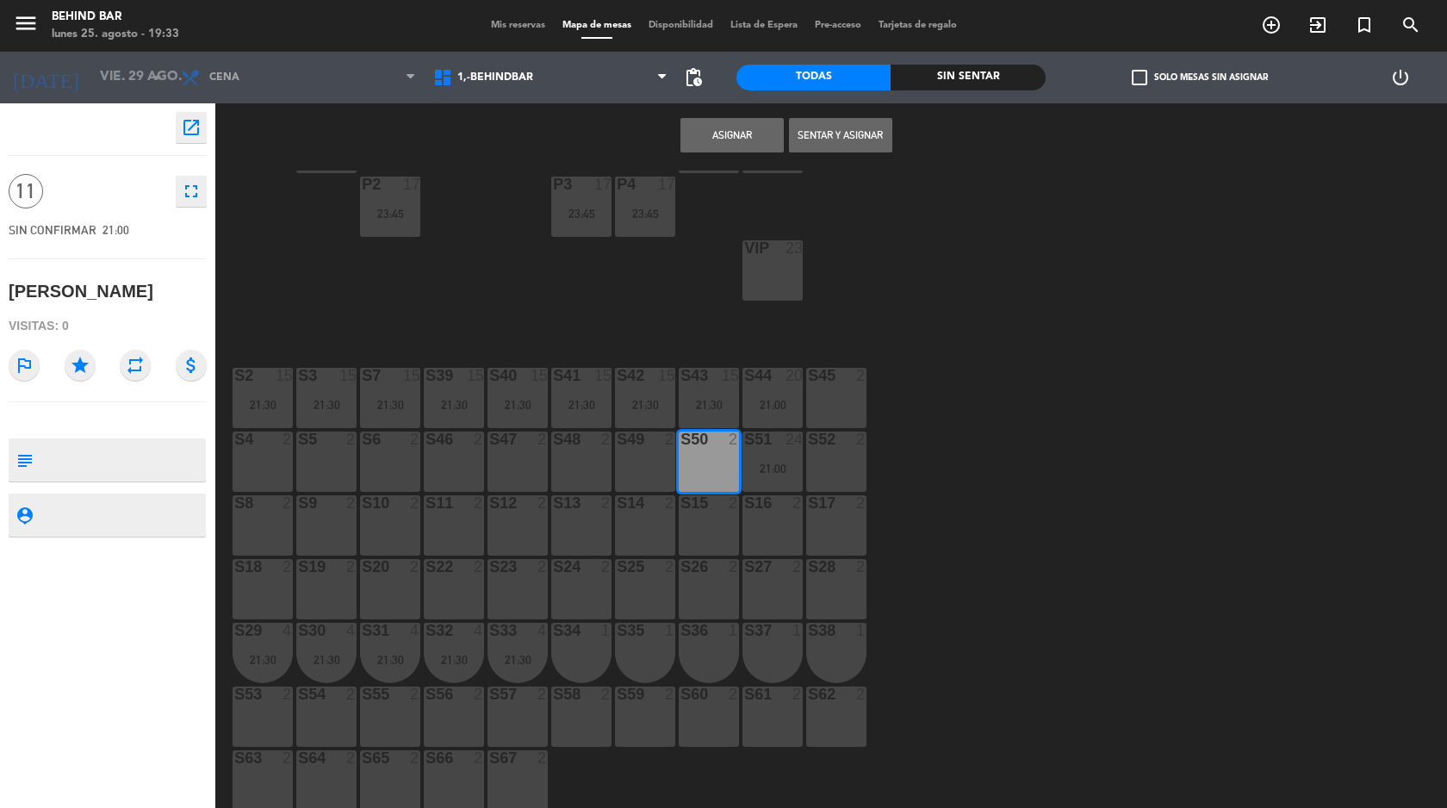
click at [729, 138] on button "Asignar" at bounding box center [732, 135] width 103 height 34
